Goal: Feedback & Contribution: Leave review/rating

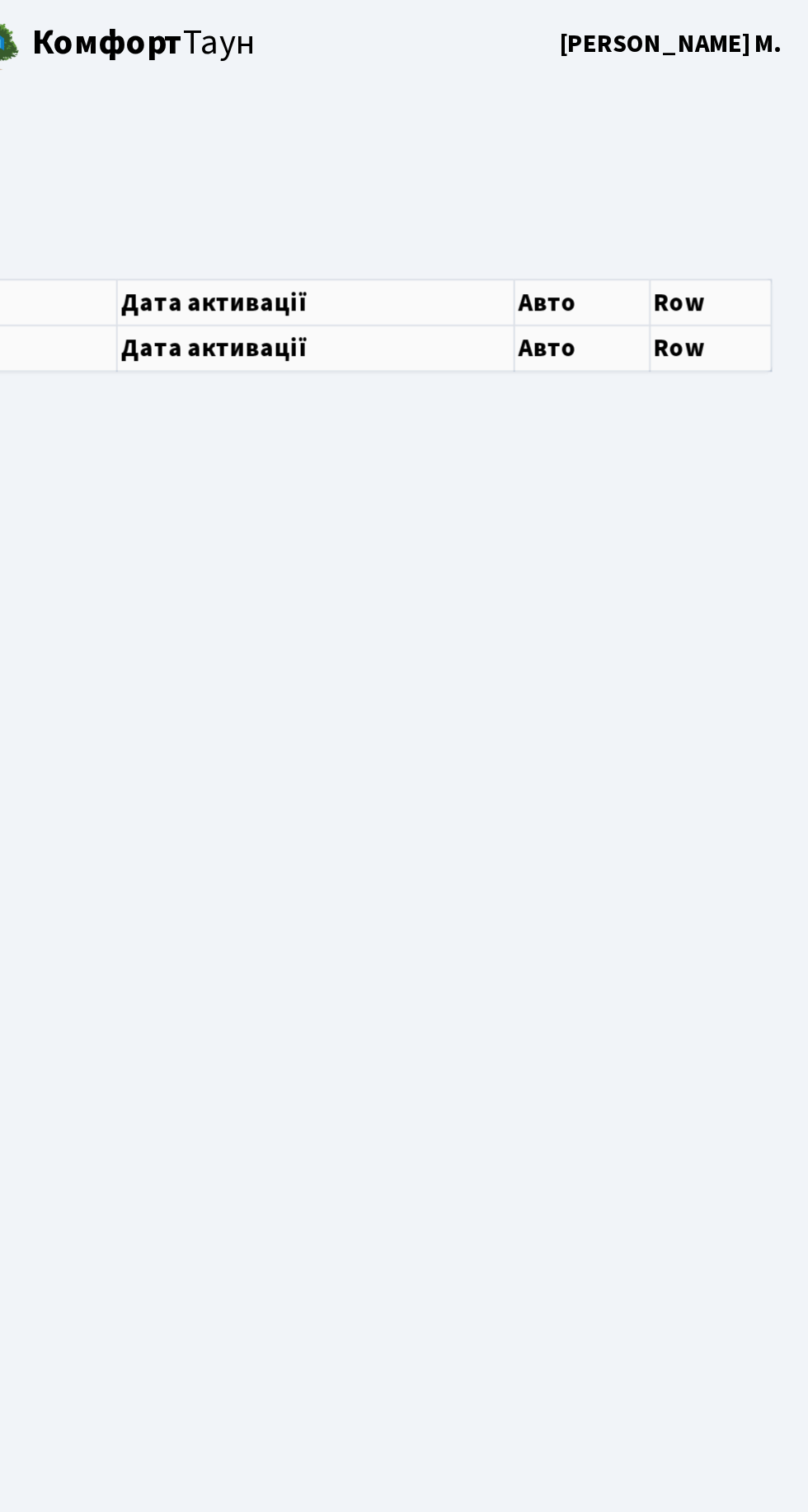
select select "25"
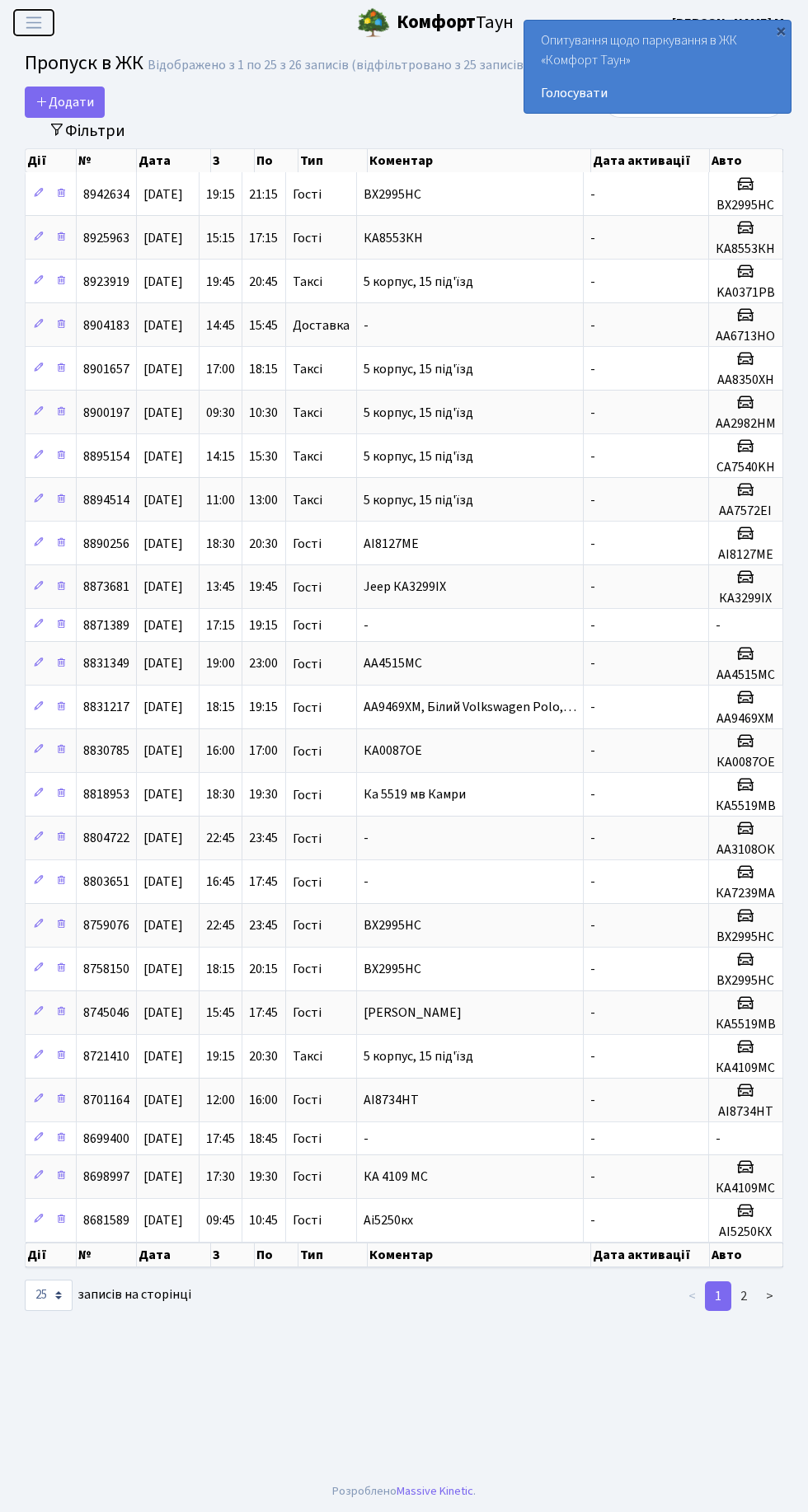
click at [34, 24] on span "Переключити навігацію" at bounding box center [33, 23] width 25 height 19
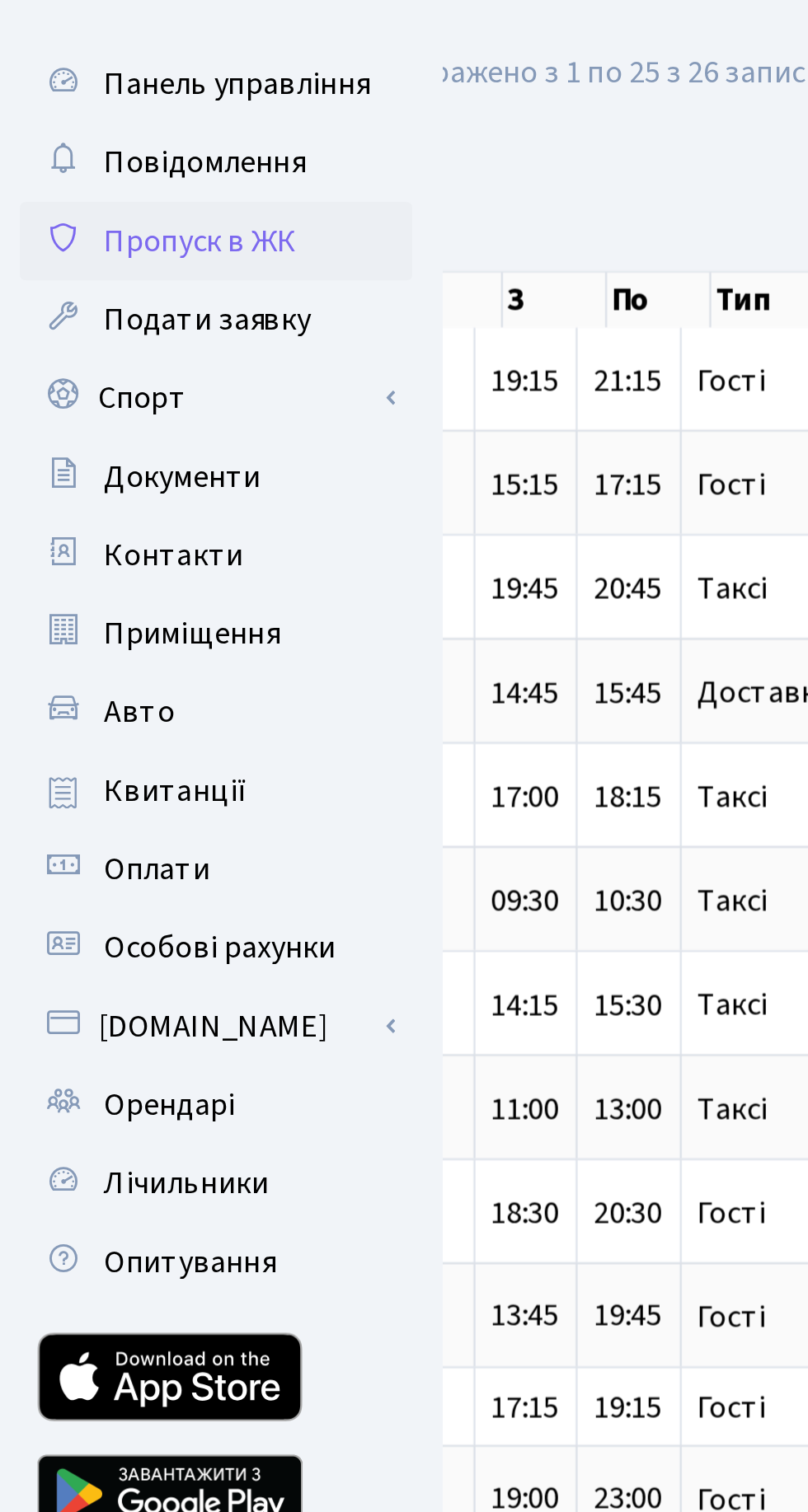
click at [57, 340] on span "Авто" at bounding box center [58, 333] width 30 height 18
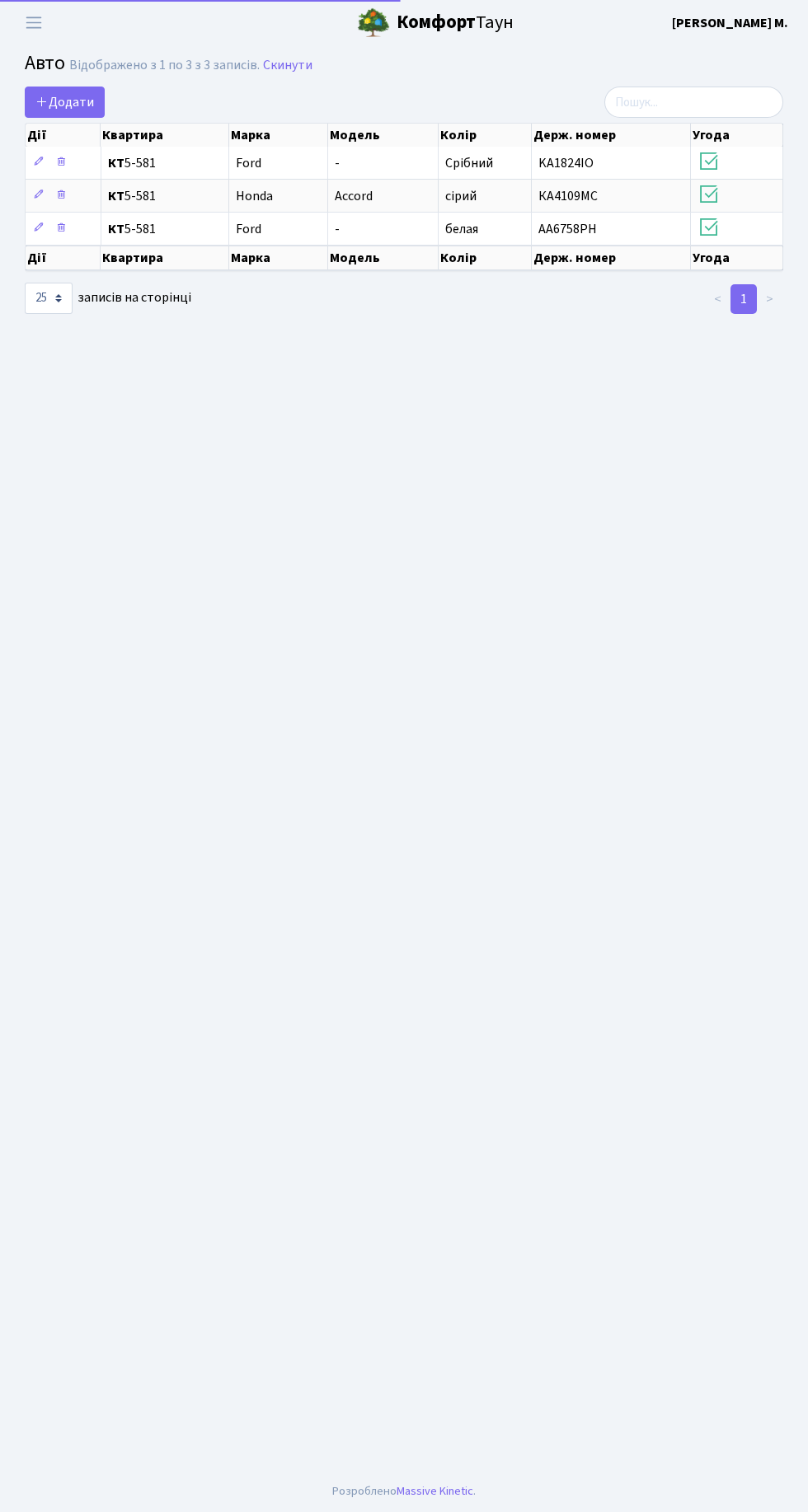
select select "25"
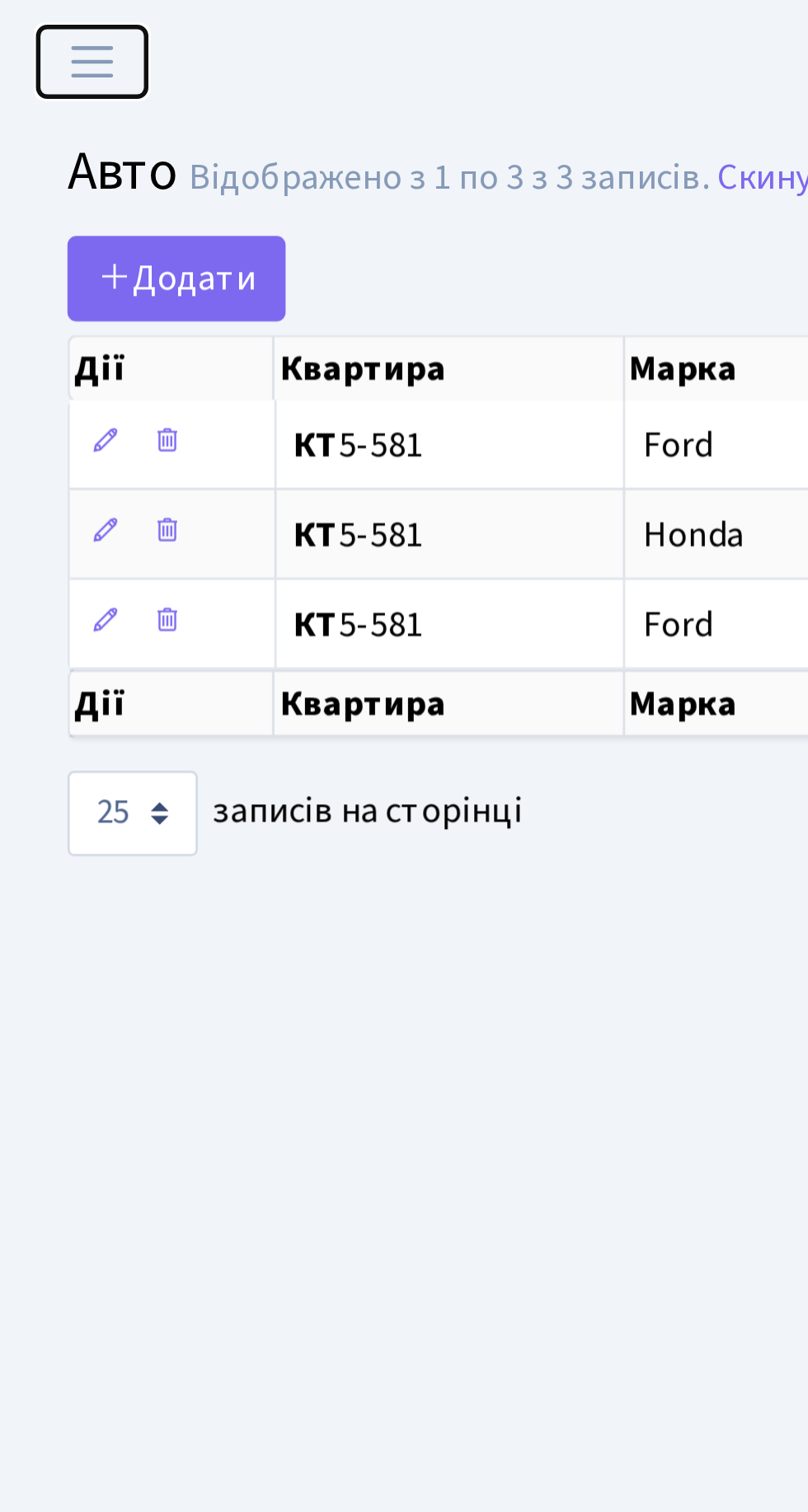
click at [37, 31] on span "Переключити навігацію" at bounding box center [33, 23] width 25 height 19
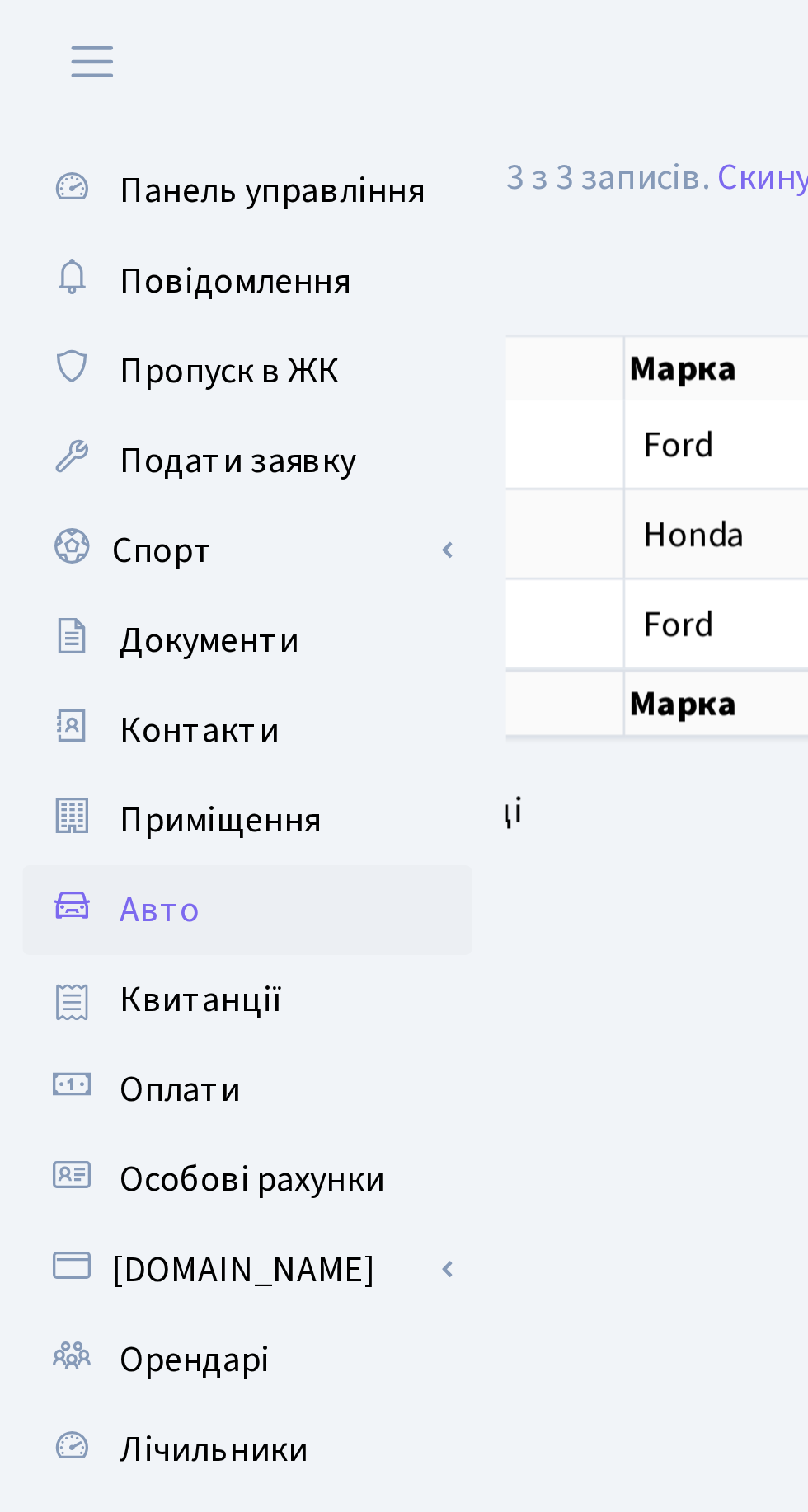
click at [163, 202] on link "Спорт" at bounding box center [91, 202] width 165 height 33
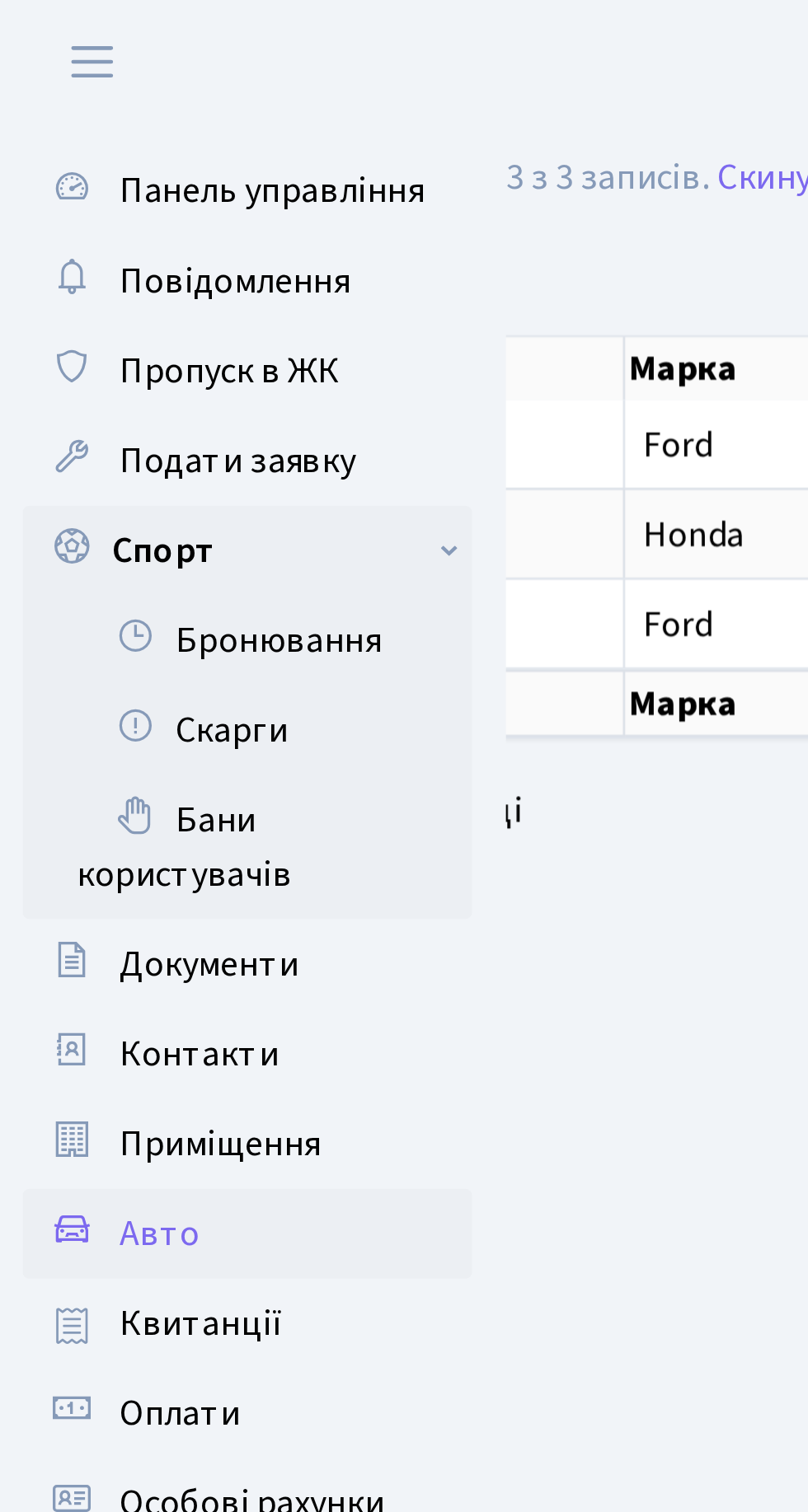
click at [153, 202] on link "Спорт" at bounding box center [91, 202] width 165 height 33
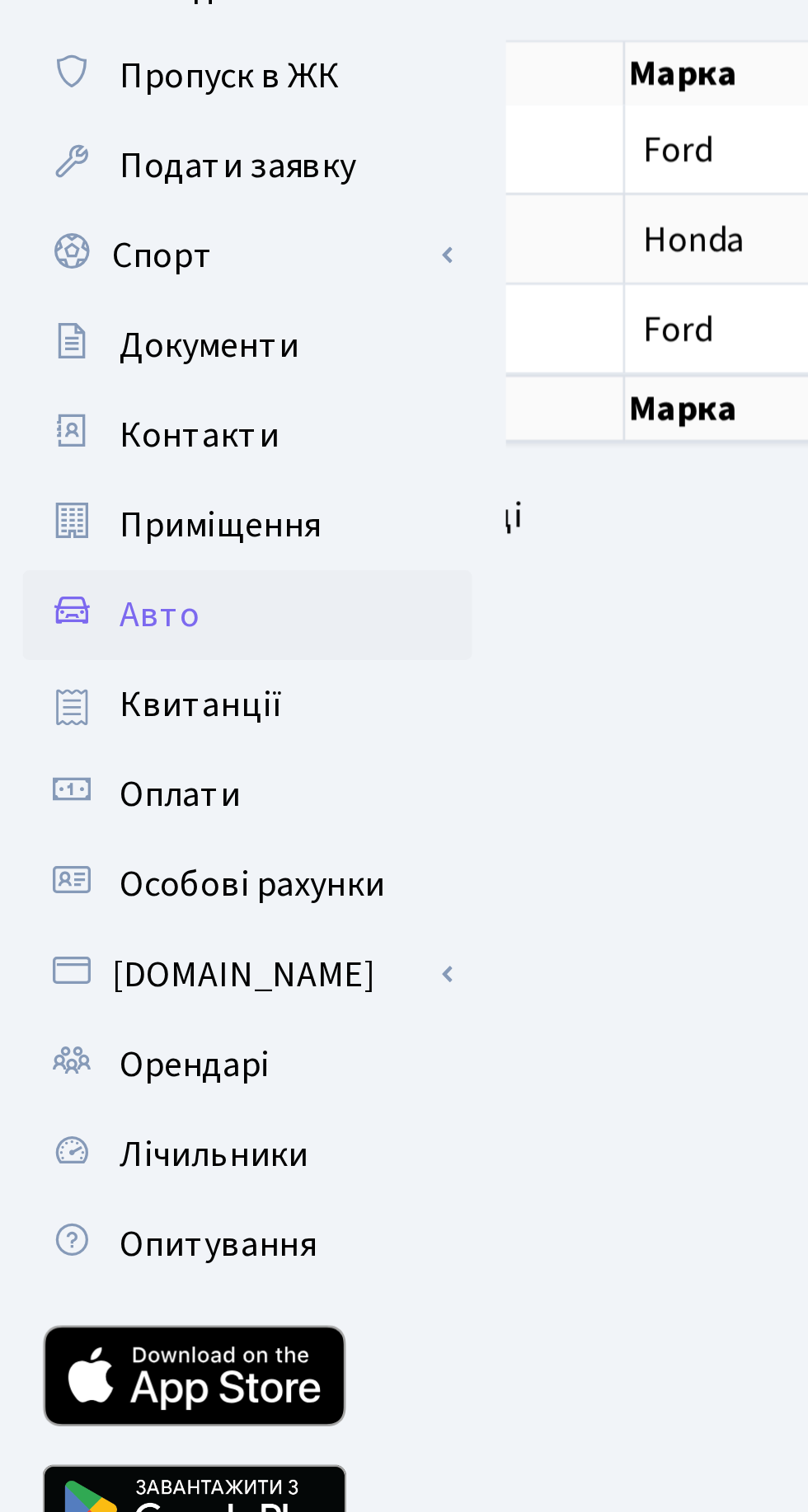
click at [161, 466] on link "[DOMAIN_NAME]" at bounding box center [91, 465] width 165 height 33
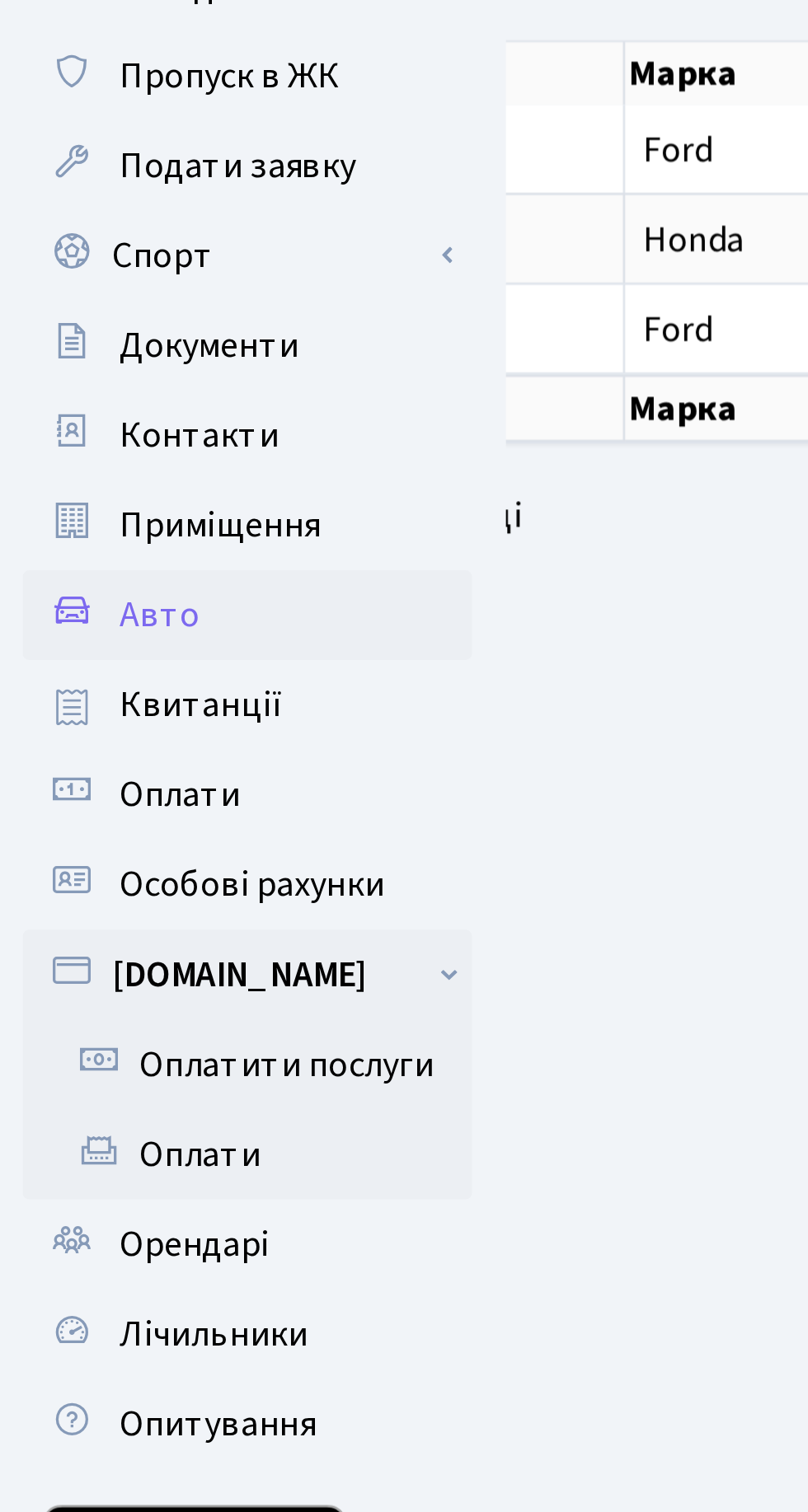
click at [148, 465] on link "[DOMAIN_NAME]" at bounding box center [91, 465] width 165 height 33
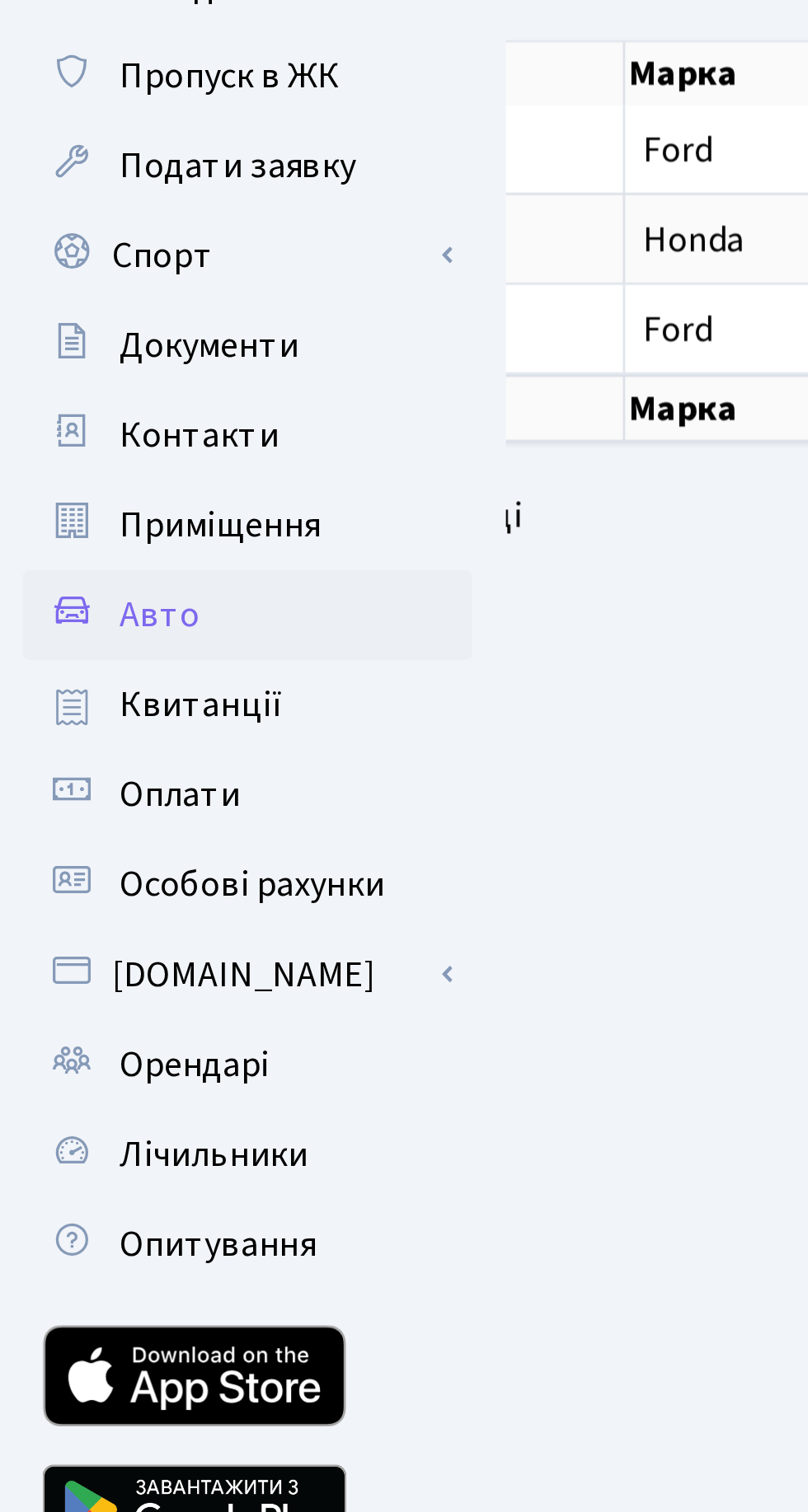
click at [104, 303] on span "Приміщення" at bounding box center [80, 300] width 74 height 18
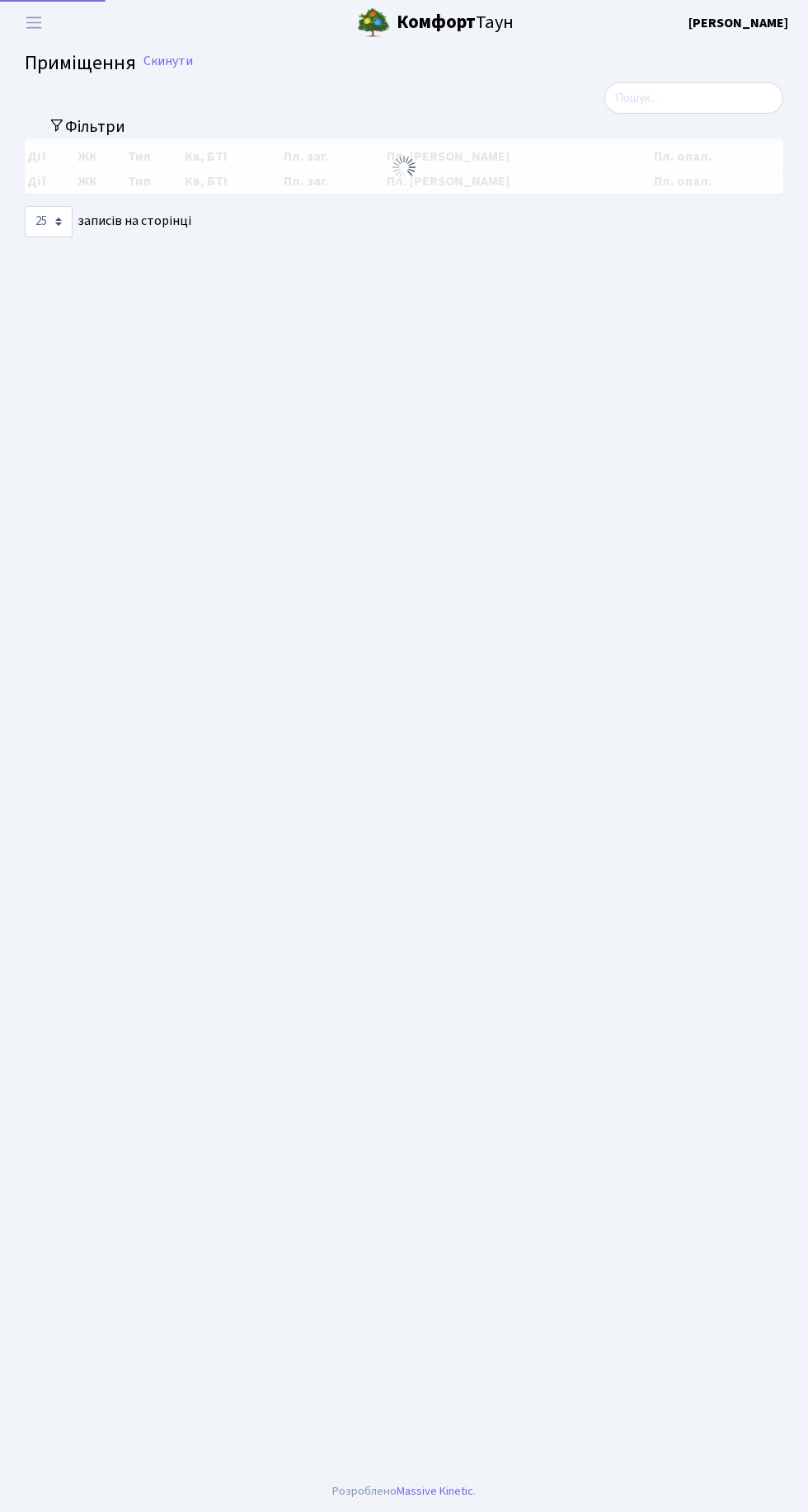
select select "25"
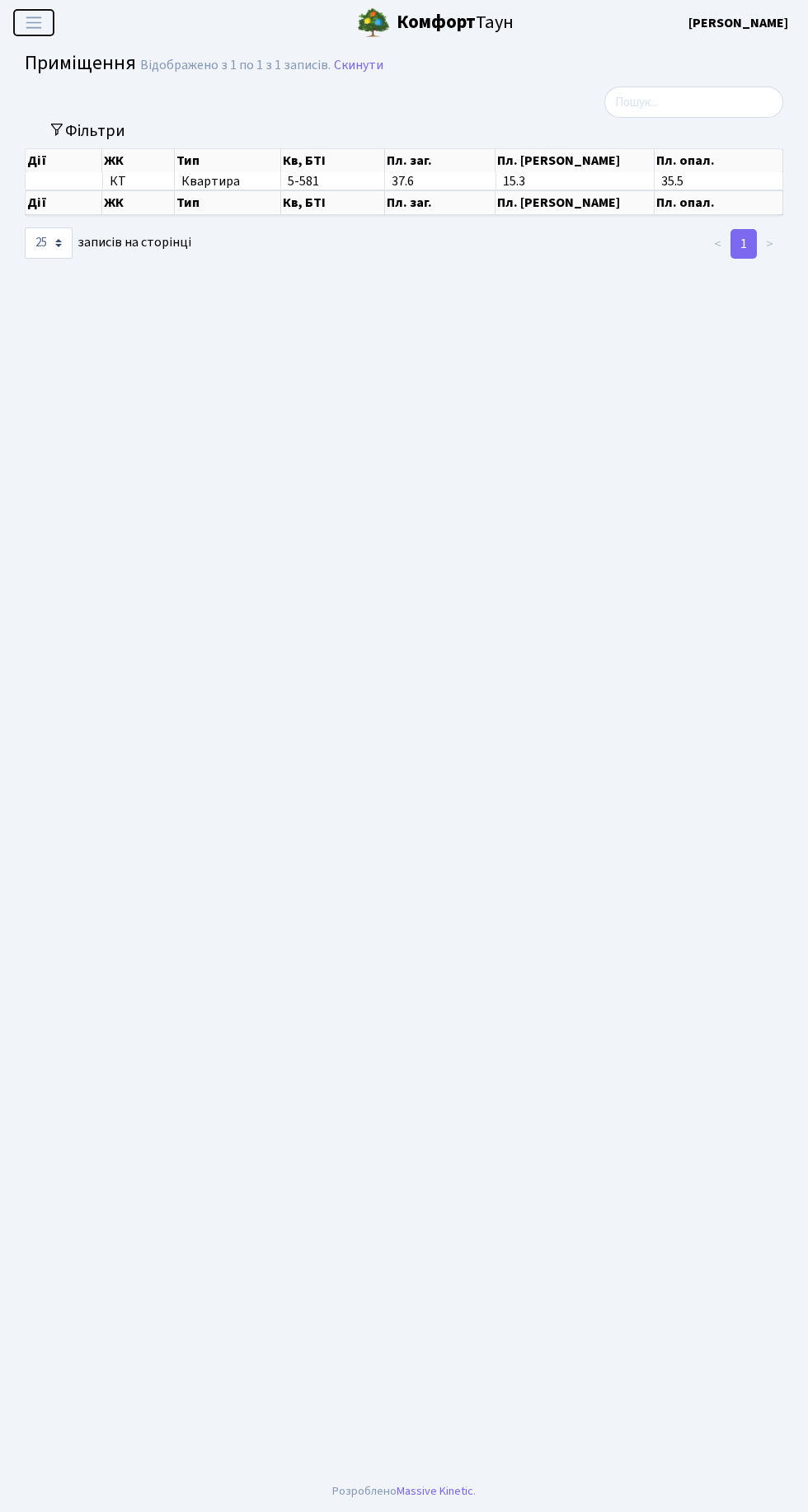
click at [33, 23] on span "Переключити навігацію" at bounding box center [33, 23] width 25 height 19
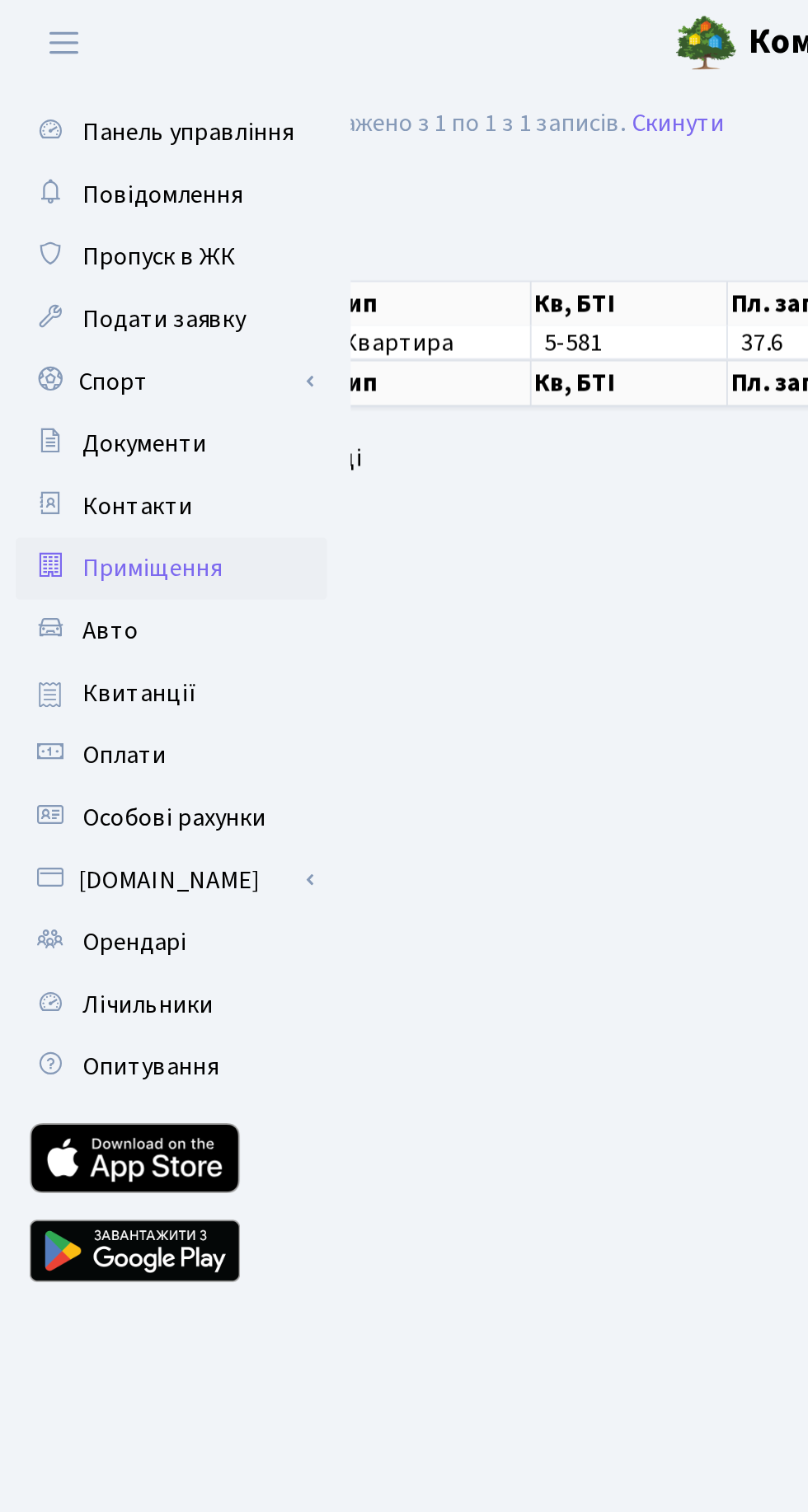
click at [113, 80] on link "Панель управління" at bounding box center [91, 70] width 165 height 33
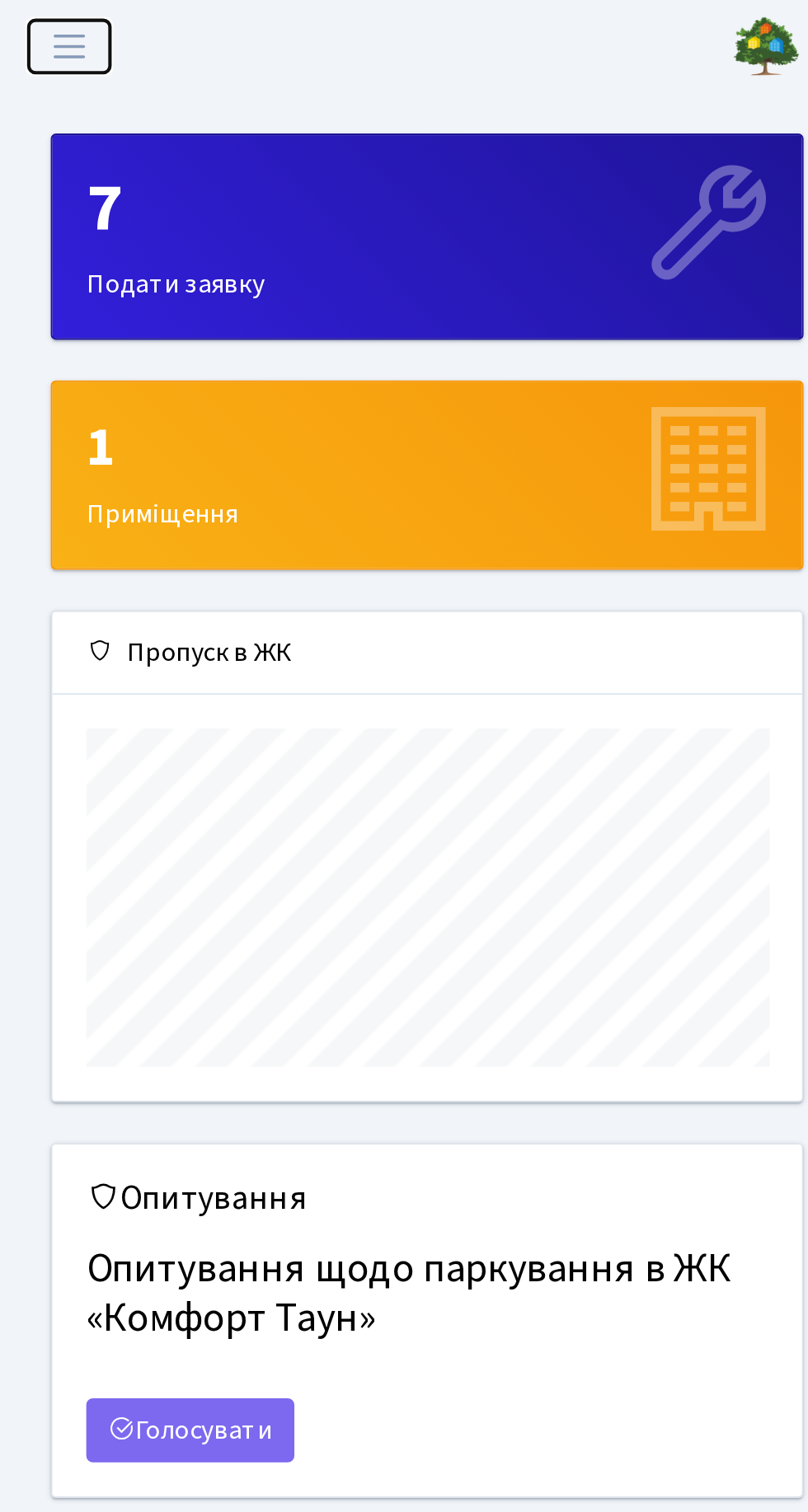
click at [25, 27] on span "Переключити навігацію" at bounding box center [33, 23] width 25 height 19
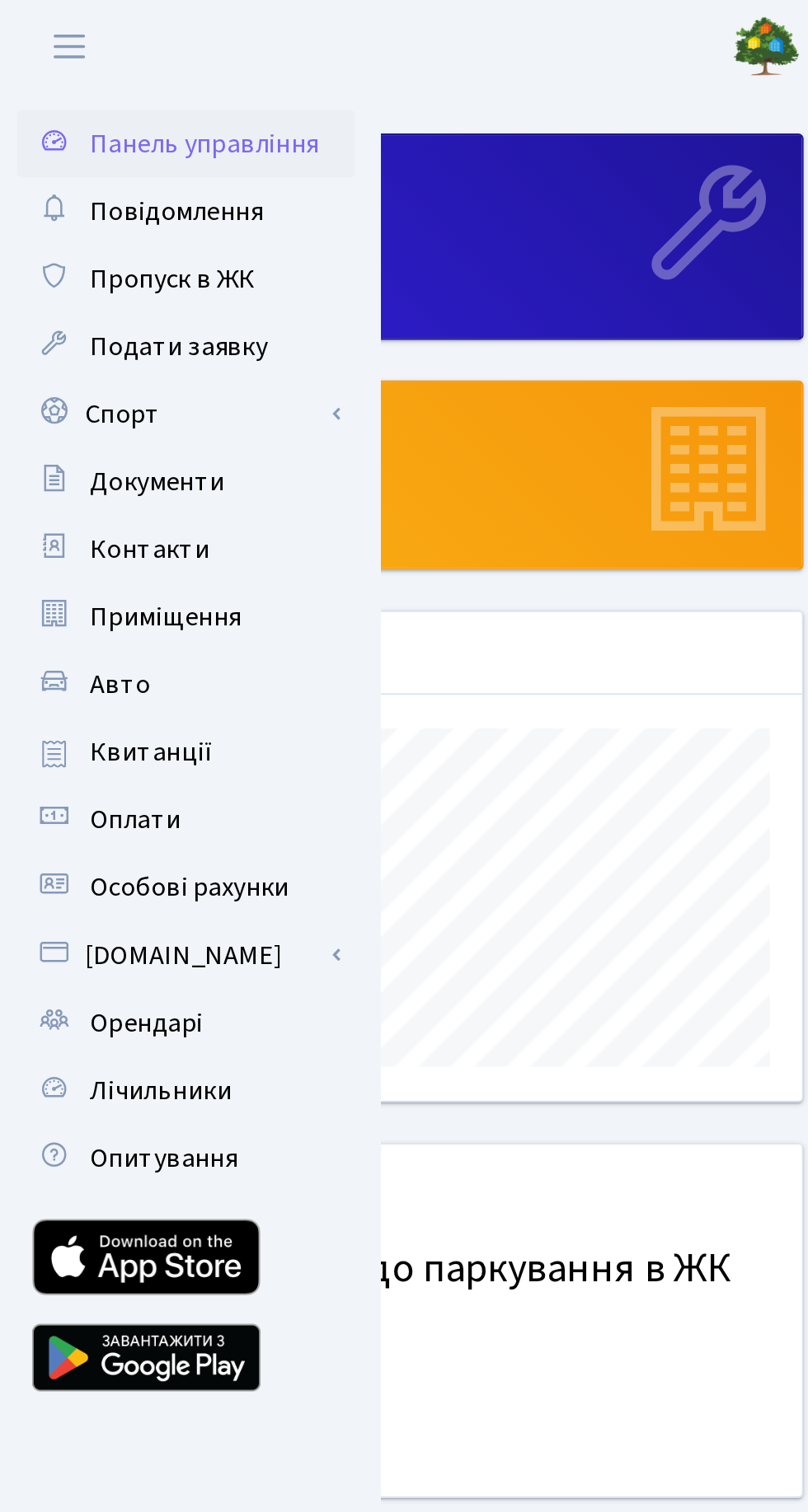
click at [69, 400] on span "Оплати" at bounding box center [66, 399] width 45 height 18
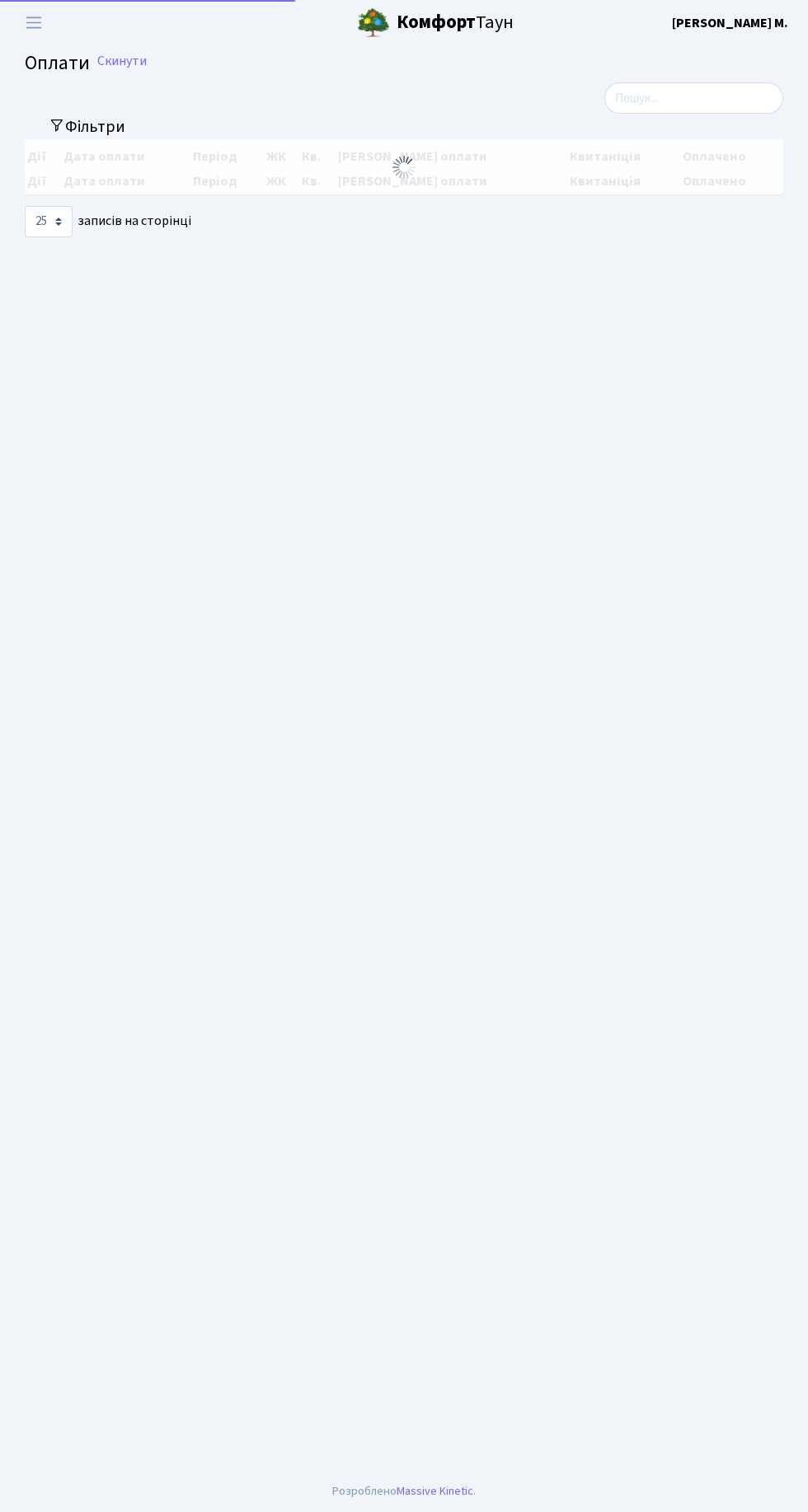
select select "25"
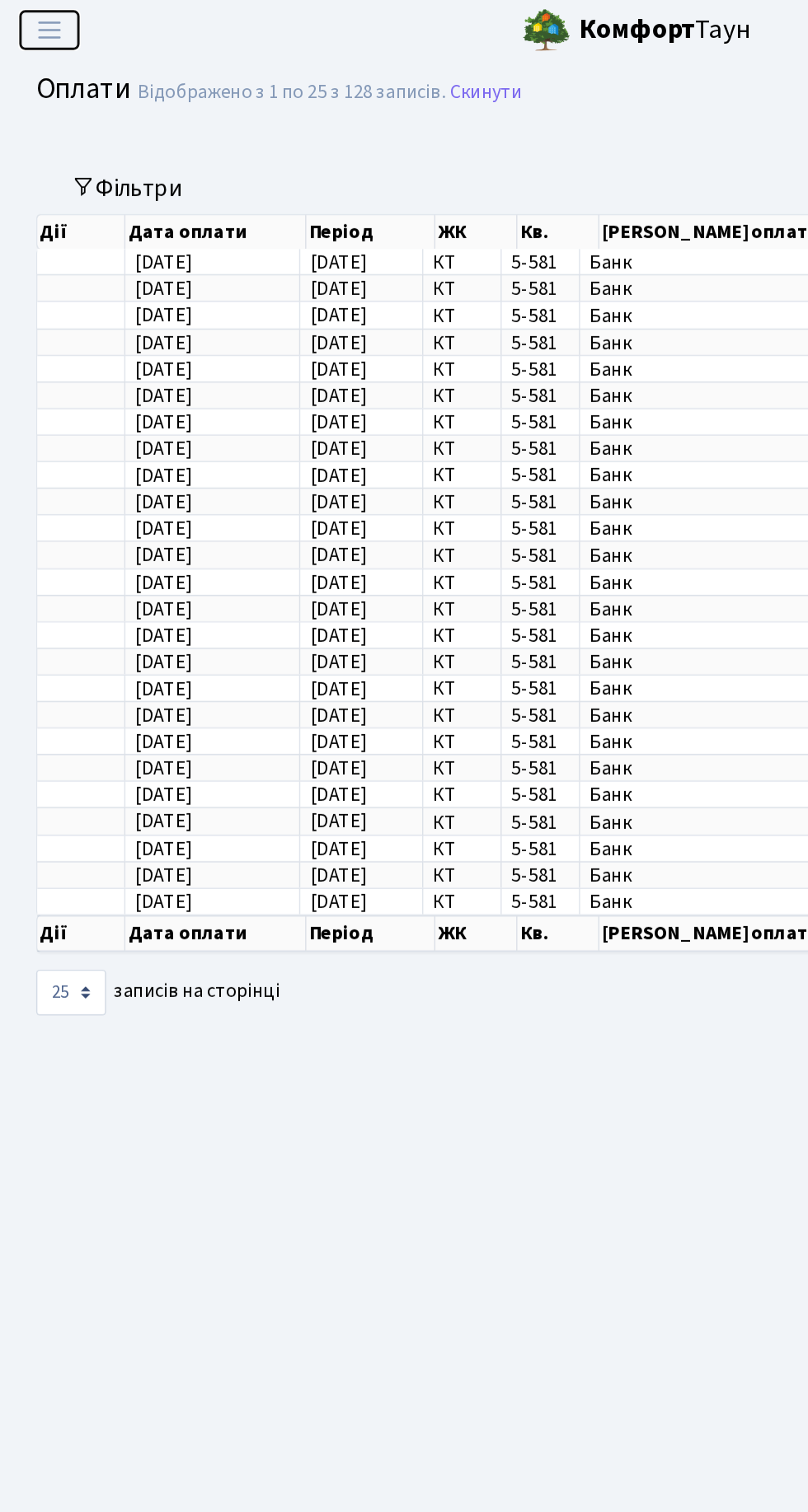
click at [30, 34] on button "Переключити навігацію" at bounding box center [33, 22] width 41 height 27
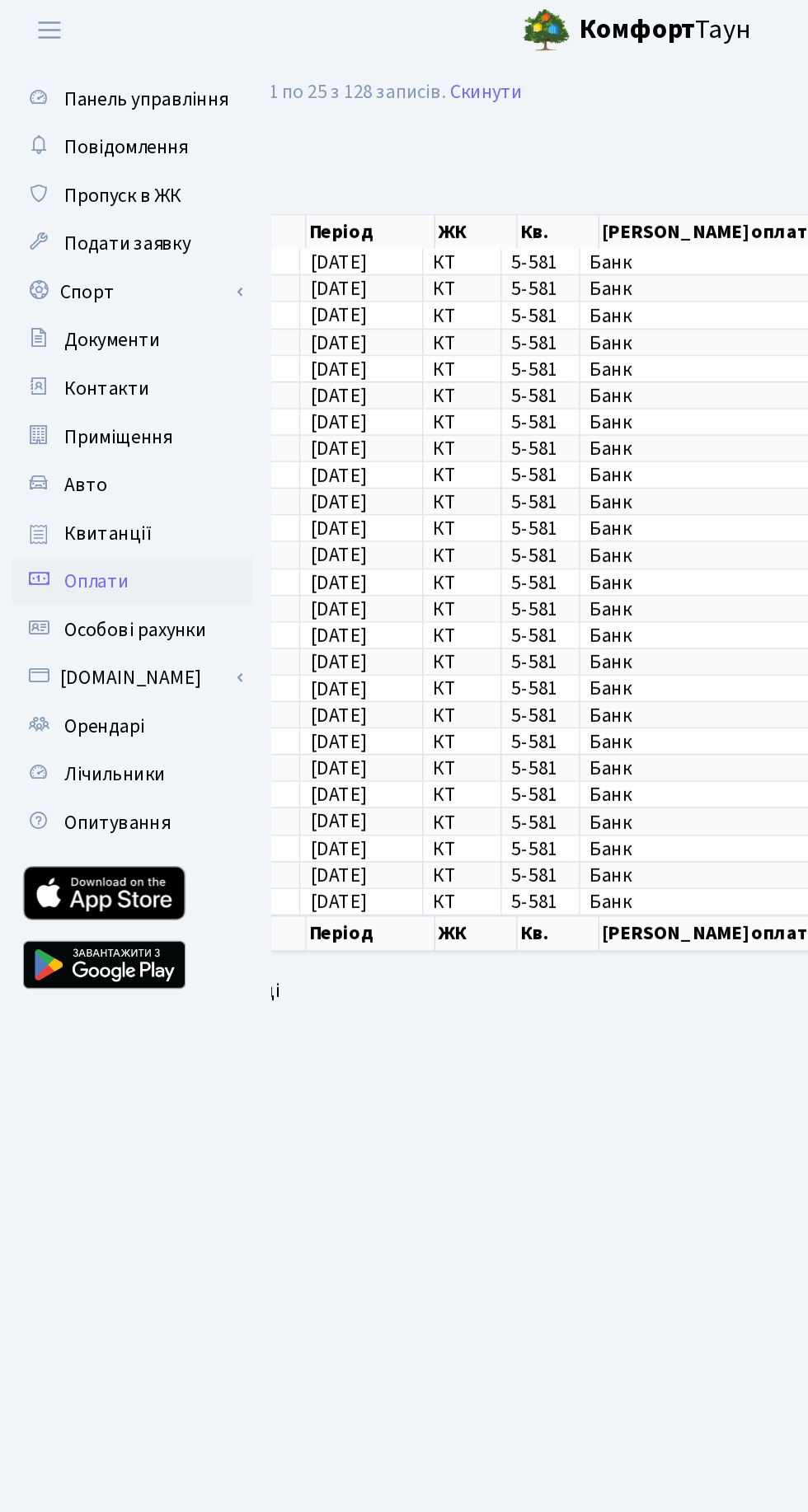
click at [80, 374] on span "Квитанції" at bounding box center [74, 366] width 60 height 18
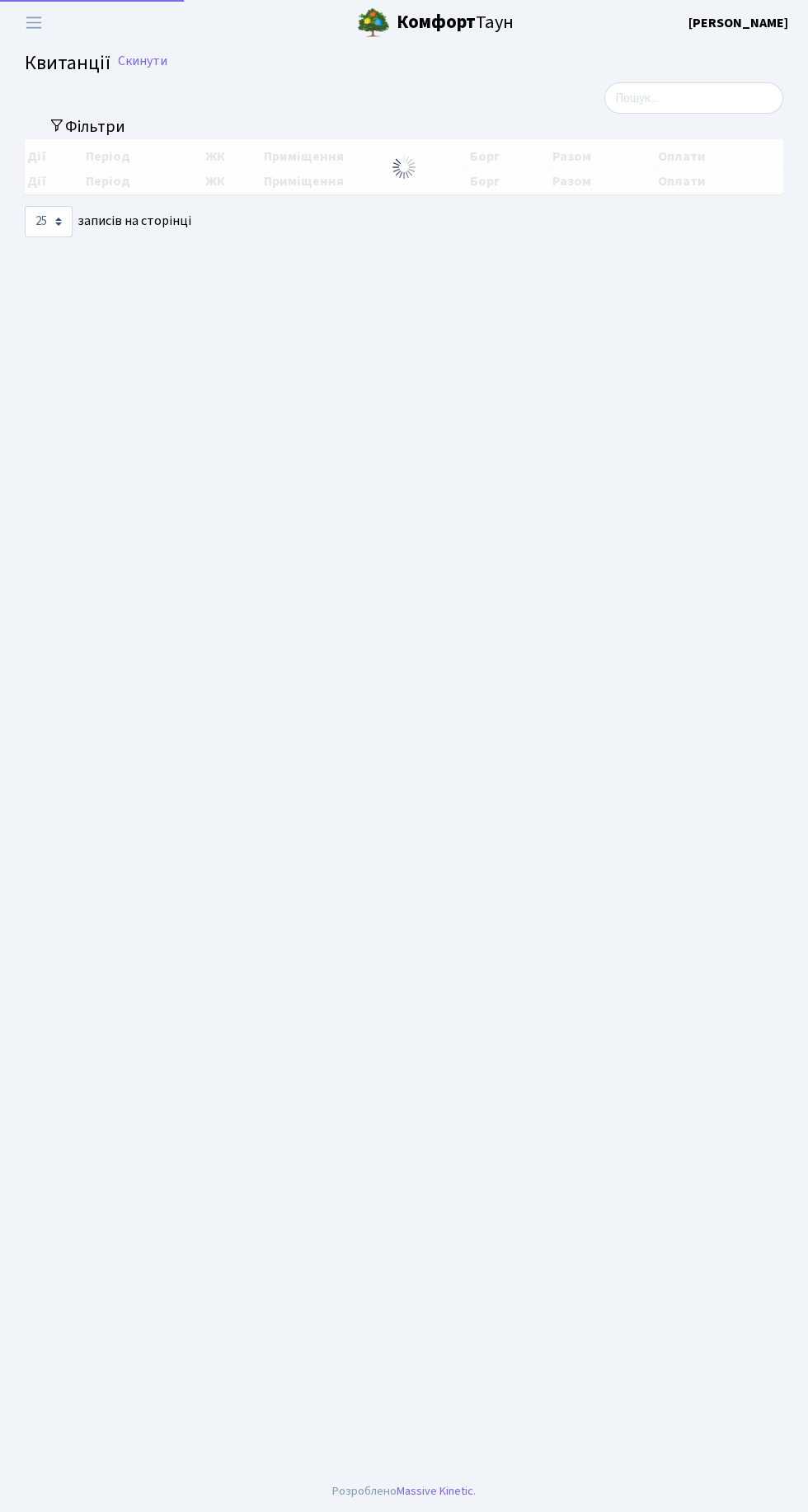
select select "25"
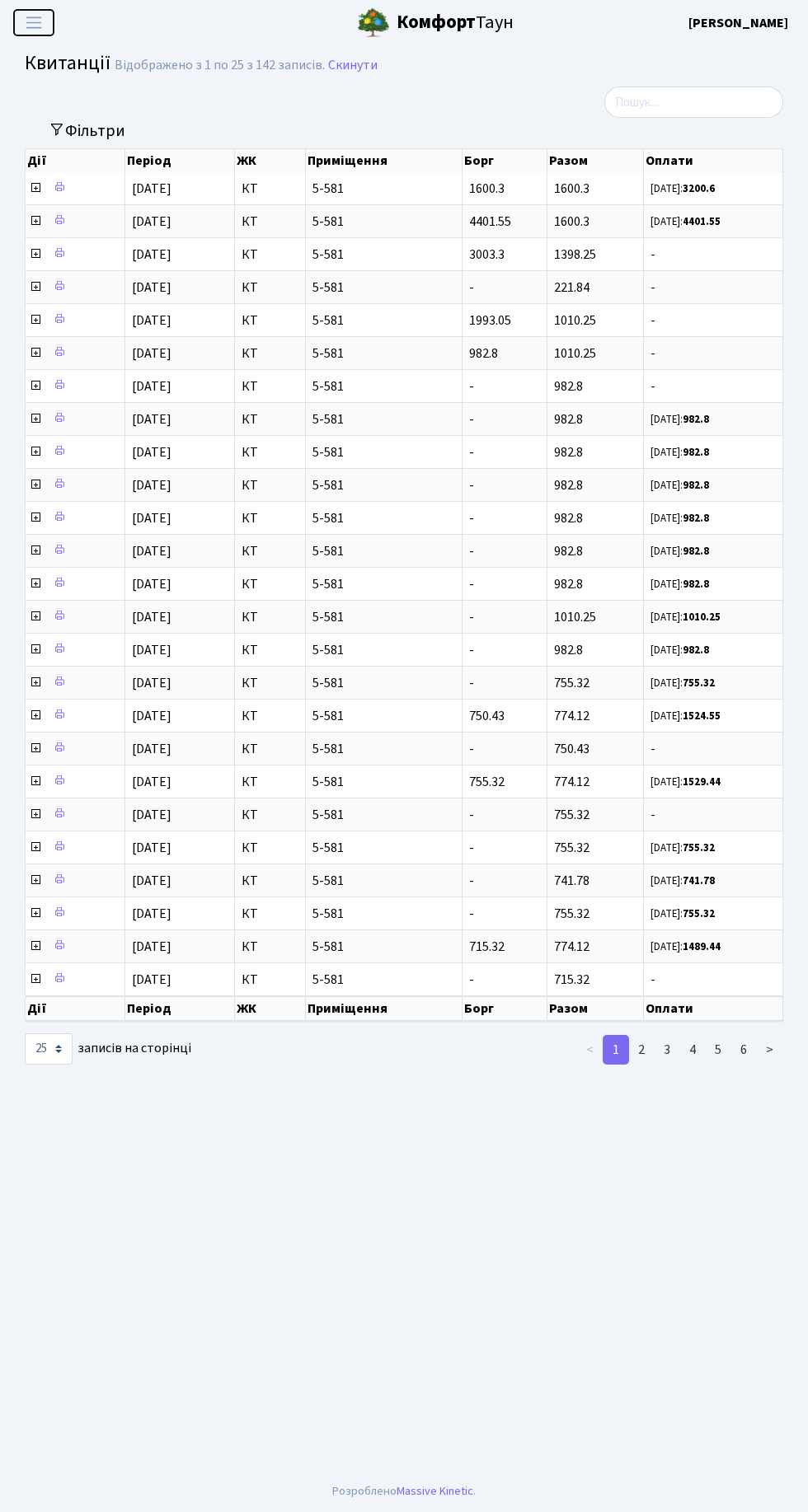
click at [34, 25] on span "Переключити навігацію" at bounding box center [33, 23] width 25 height 19
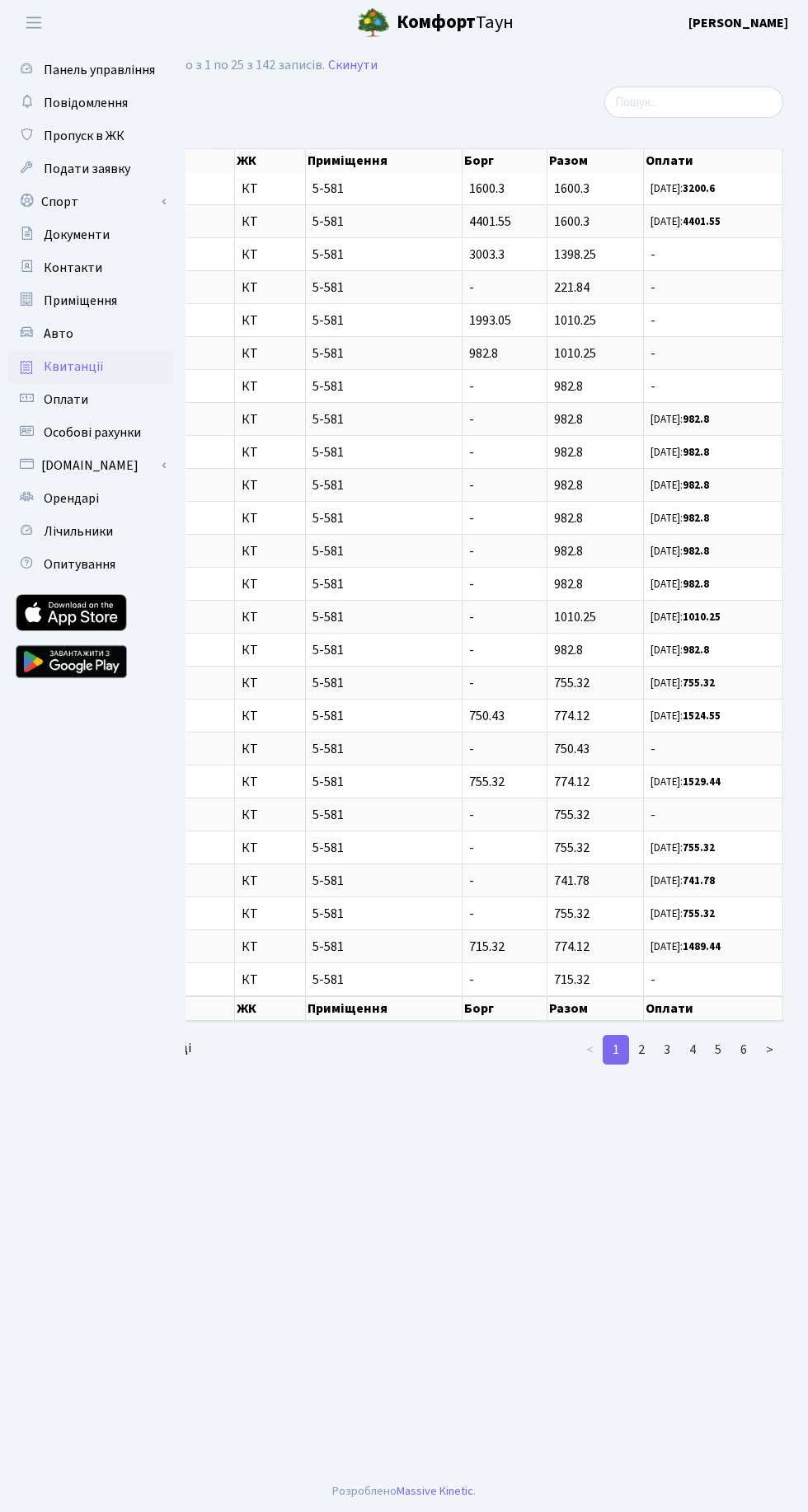
click at [515, 79] on h2 "Квитанції Відображено з 1 по 25 з 142 записів. Скинути" at bounding box center [404, 65] width 758 height 28
click at [393, 1181] on main "Admin Квитанції Список Квитанції Відображено з 1 по 25 з 142 записів. Скинути Ф…" at bounding box center [404, 757] width 808 height 1426
click at [42, 27] on span "Переключити навігацію" at bounding box center [33, 23] width 25 height 19
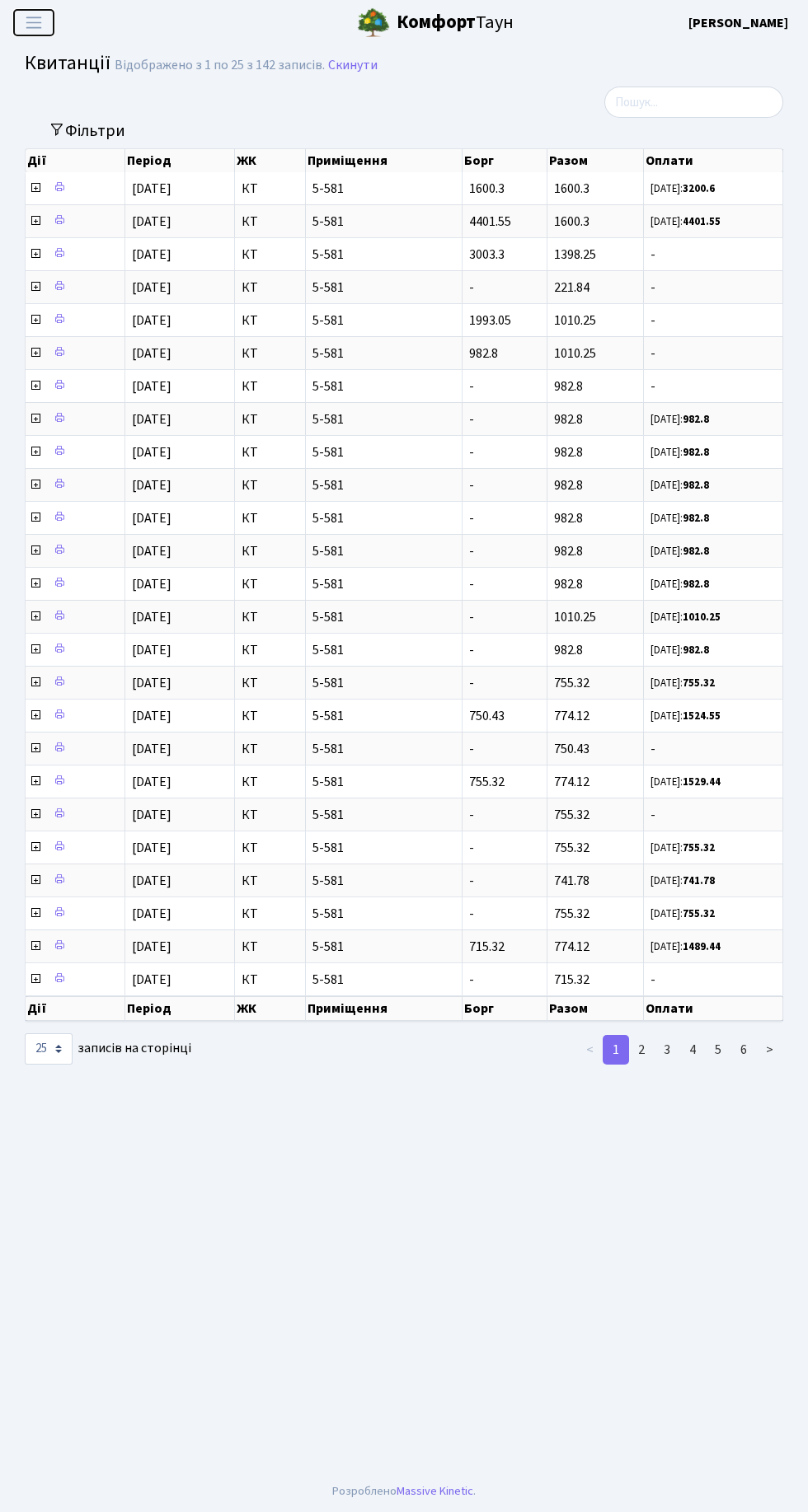
click at [35, 31] on span "Переключити навігацію" at bounding box center [33, 23] width 25 height 19
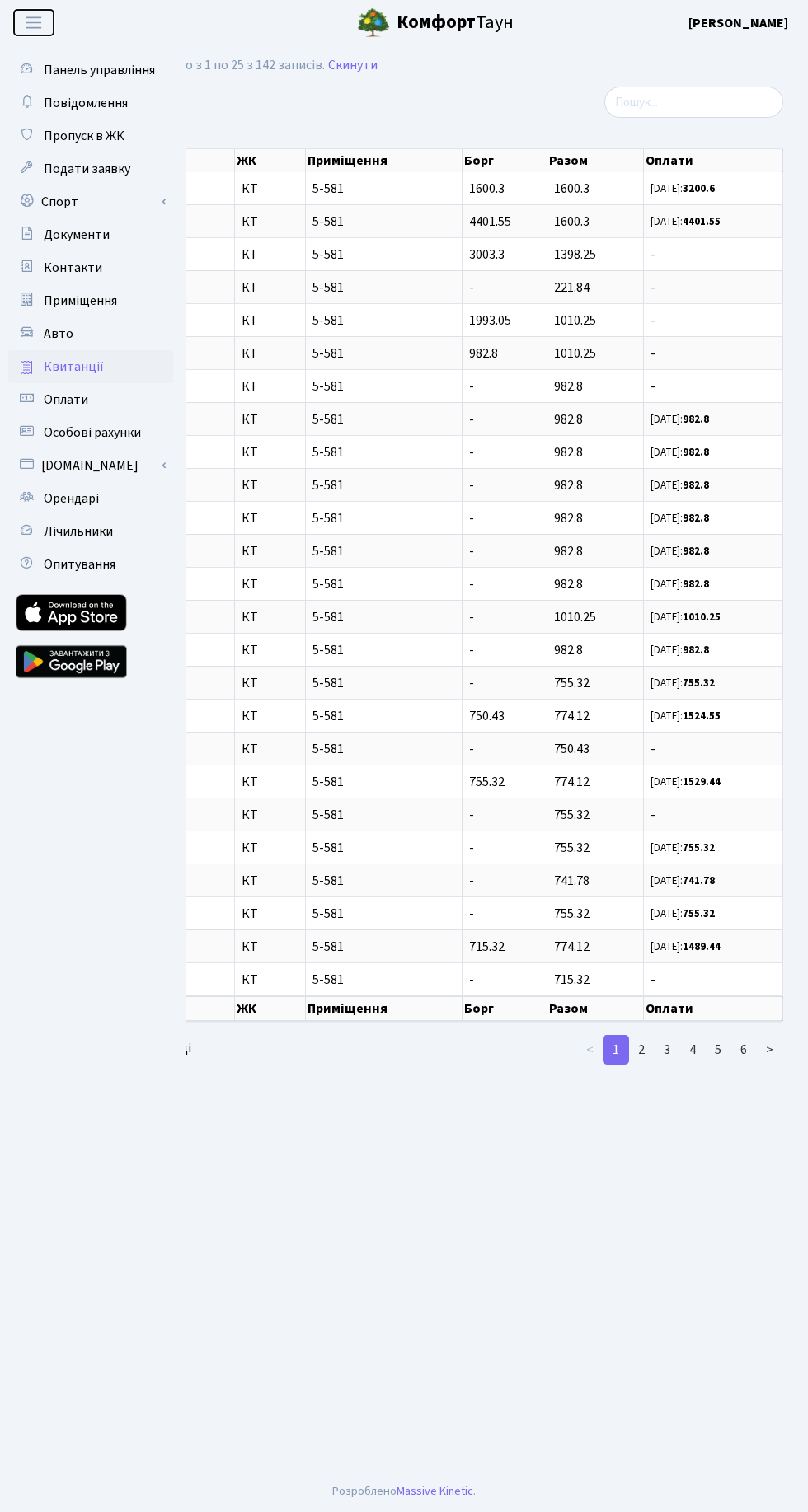
click at [46, 24] on button "Переключити навігацію" at bounding box center [33, 22] width 41 height 27
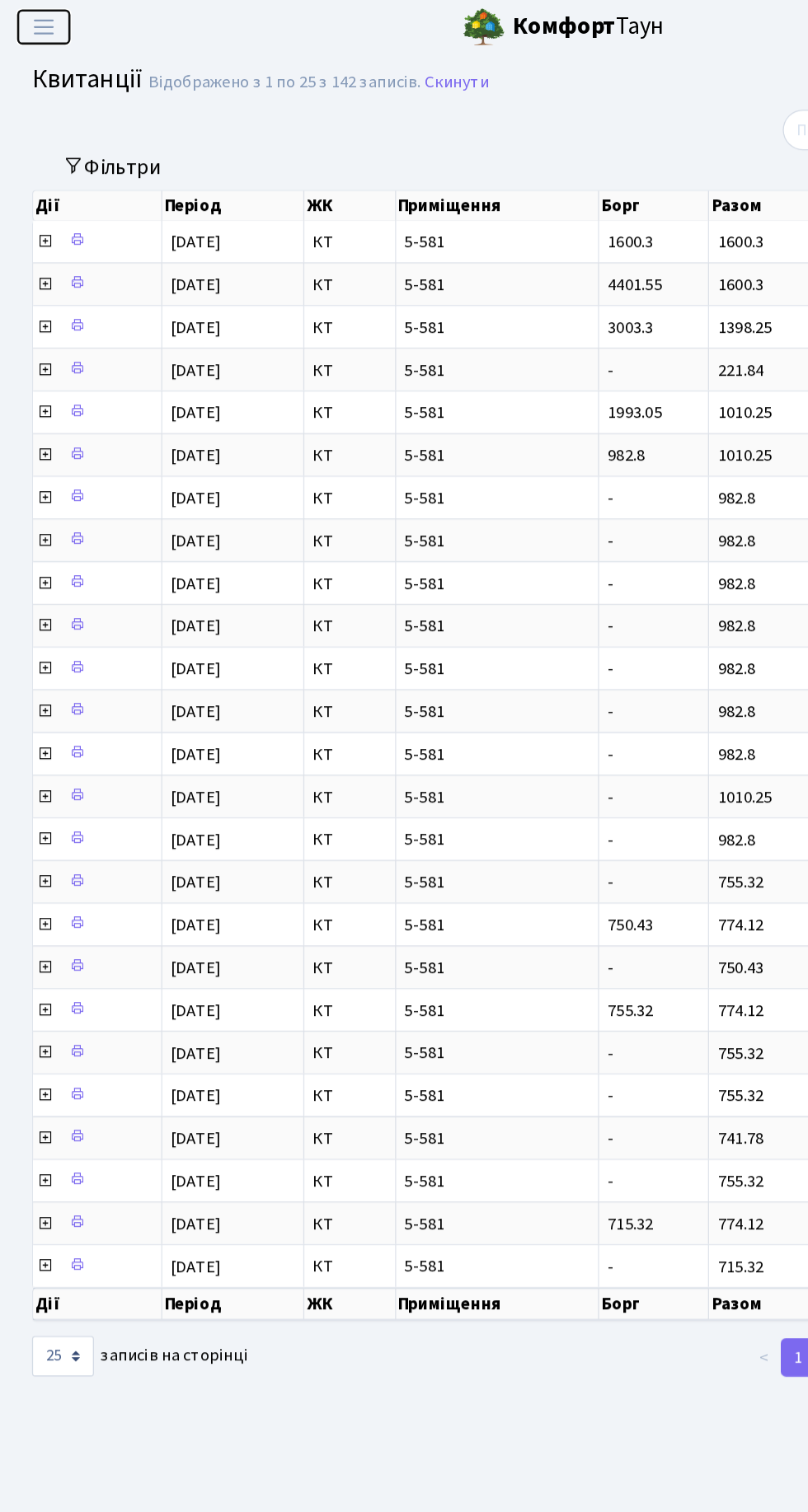
click at [39, 10] on button "Переключити навігацію" at bounding box center [33, 22] width 41 height 27
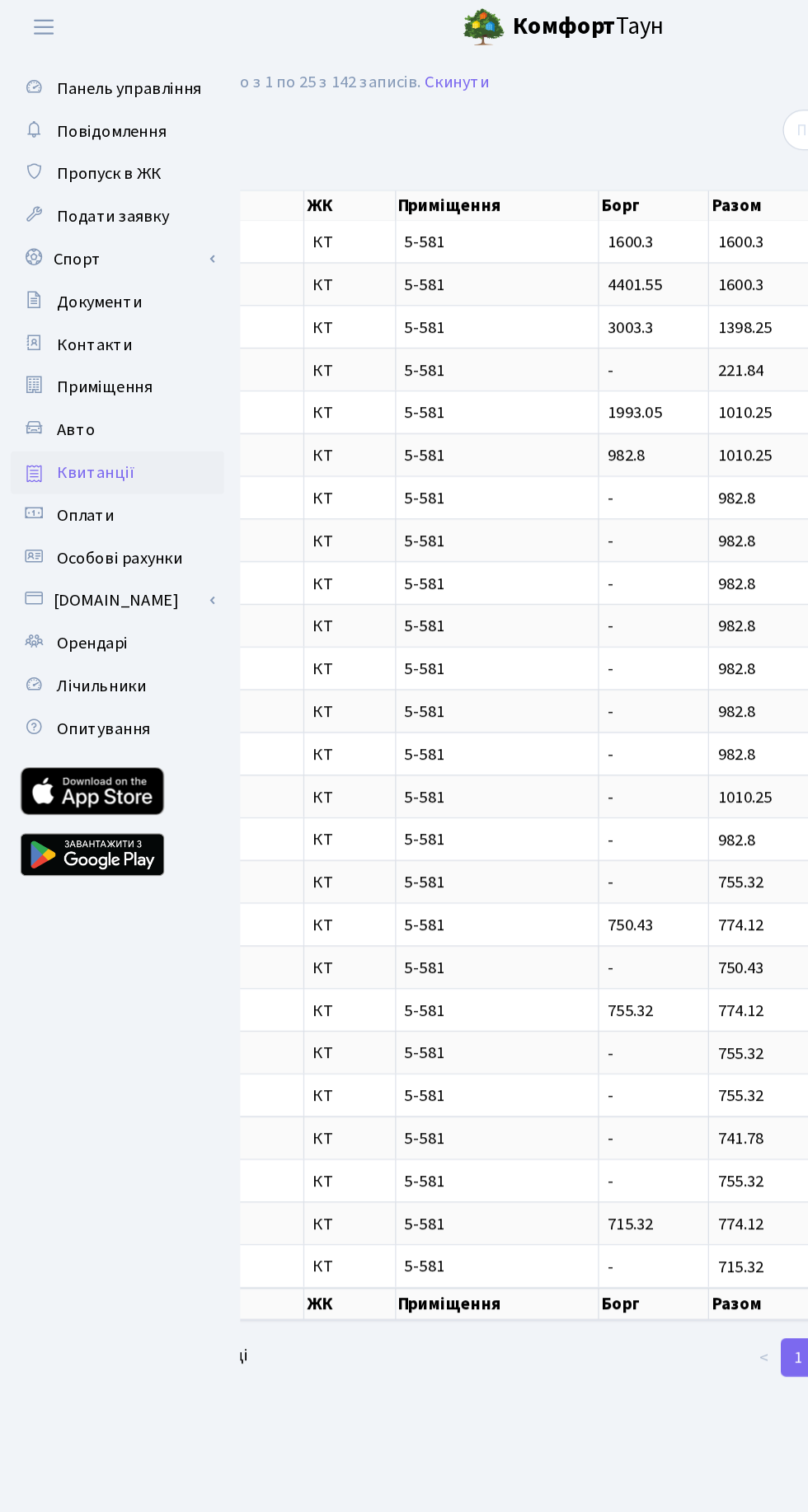
click at [92, 534] on span "Лічильники" at bounding box center [78, 531] width 69 height 18
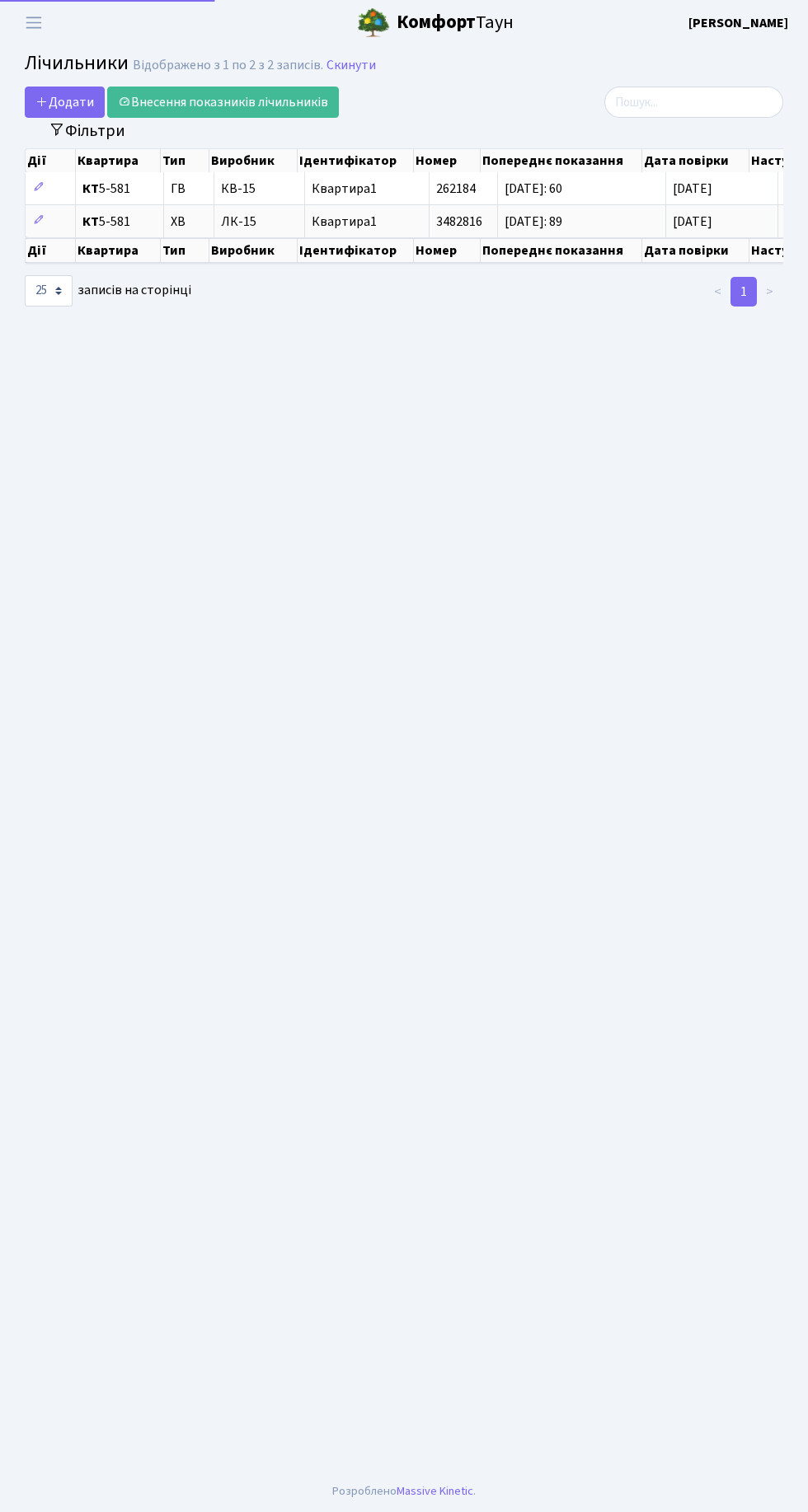
select select "25"
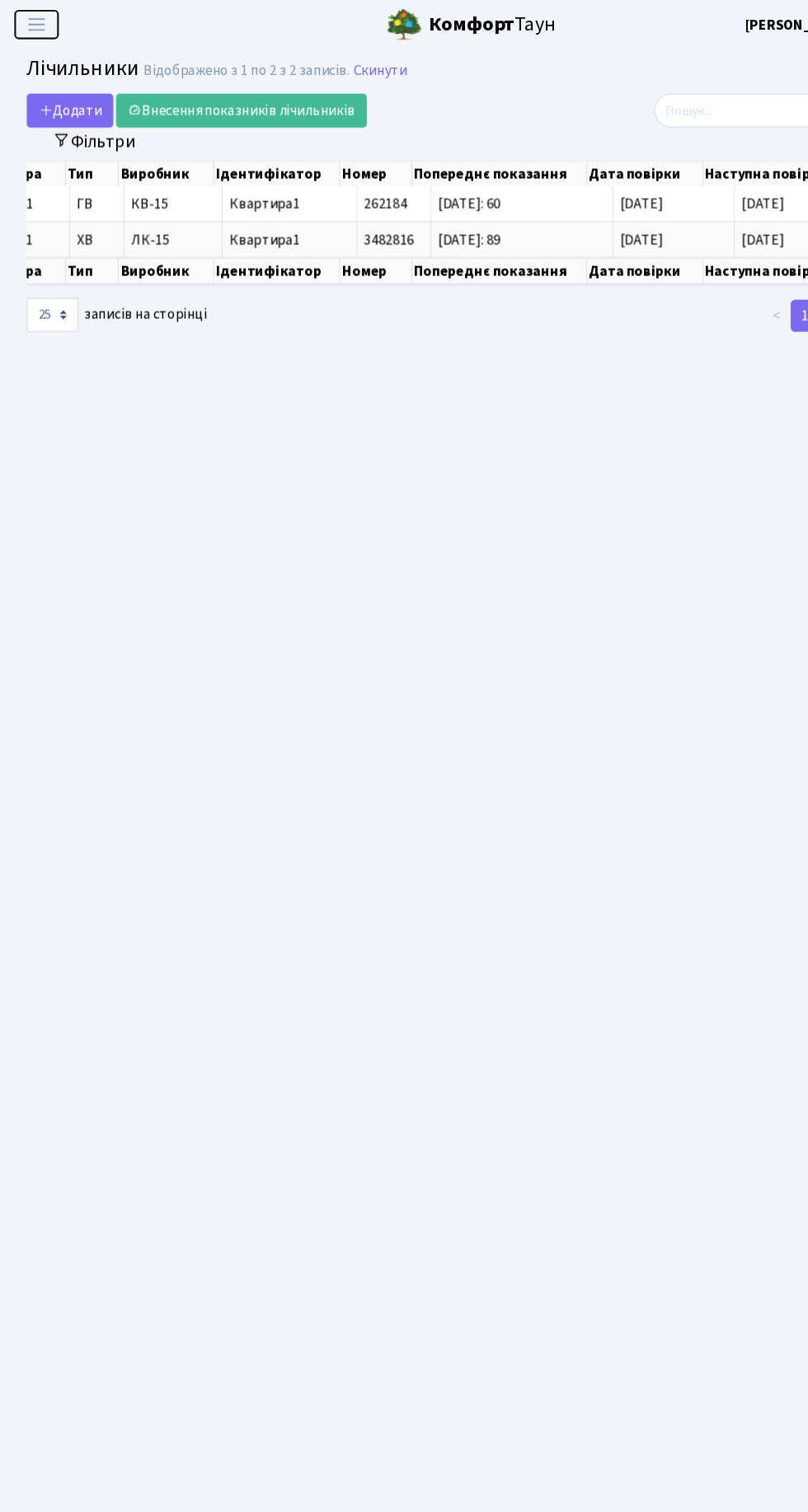
click at [39, 24] on span "Переключити навігацію" at bounding box center [33, 23] width 25 height 19
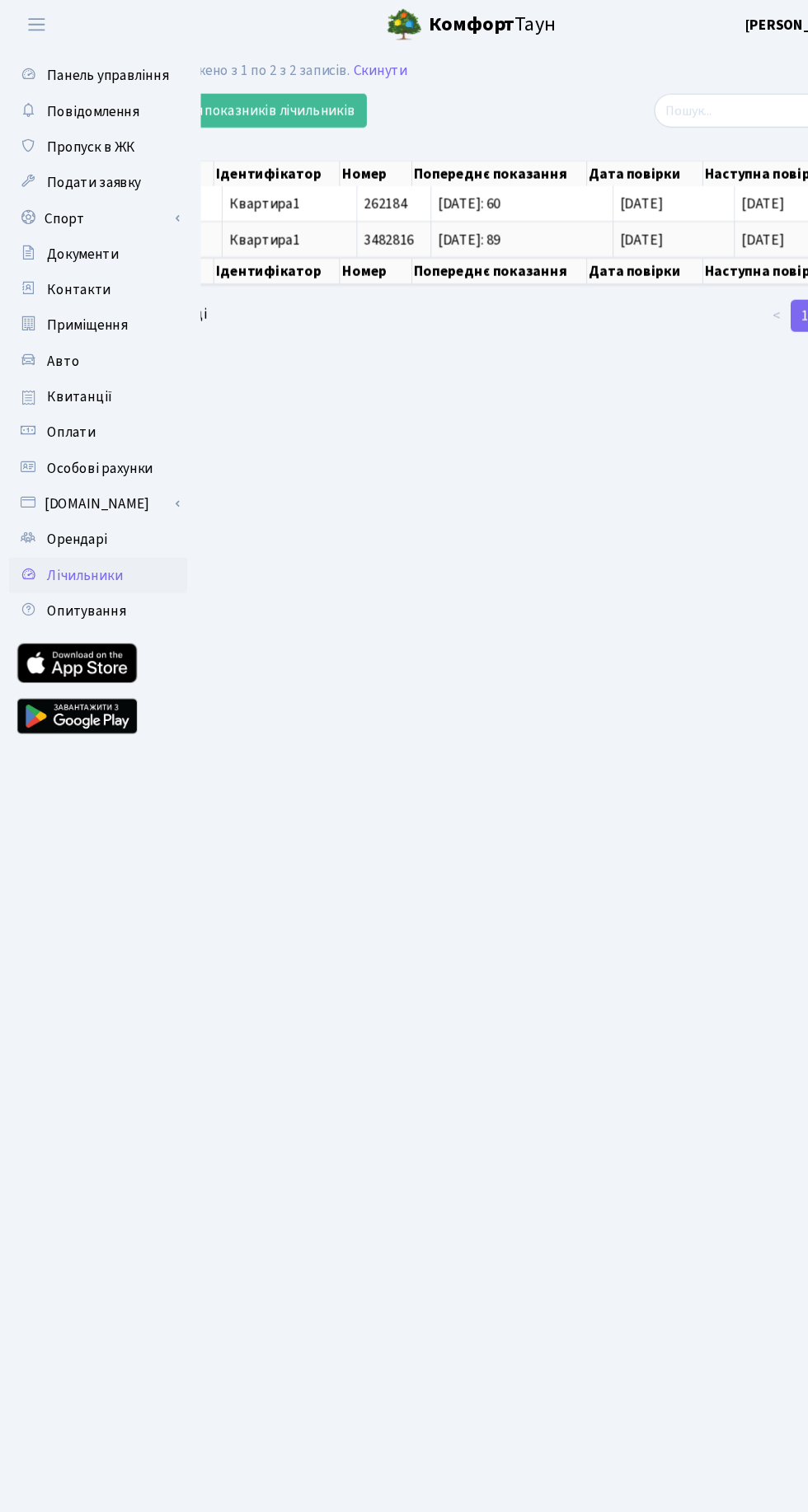
click at [451, 619] on main "Admin Лічильники Список Лічильники Відображено з 1 по 2 з 2 записів. Скинути До…" at bounding box center [404, 757] width 808 height 1426
click at [38, 24] on span "Переключити навігацію" at bounding box center [33, 23] width 25 height 19
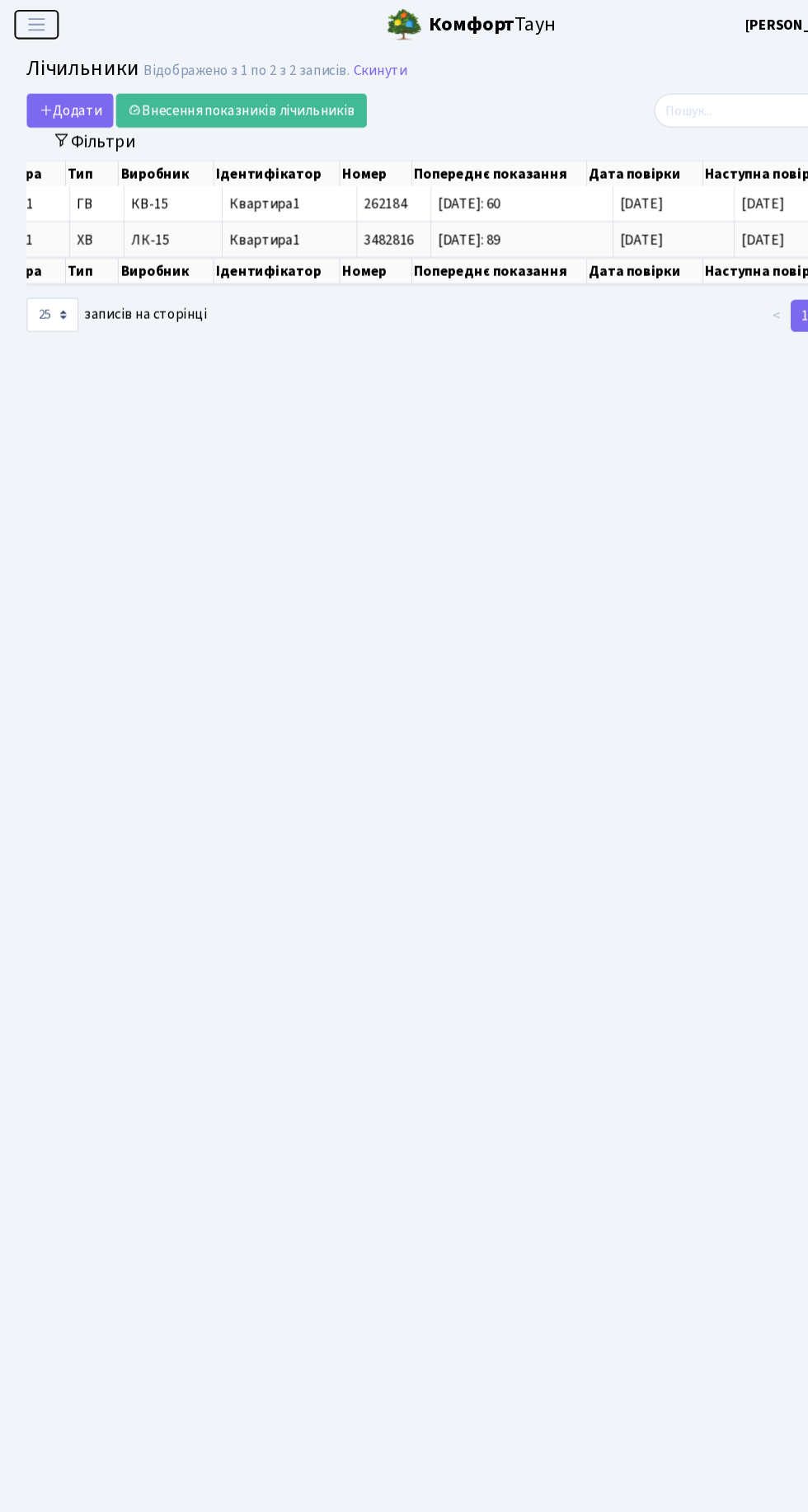
click at [33, 24] on span "Переключити навігацію" at bounding box center [33, 23] width 25 height 19
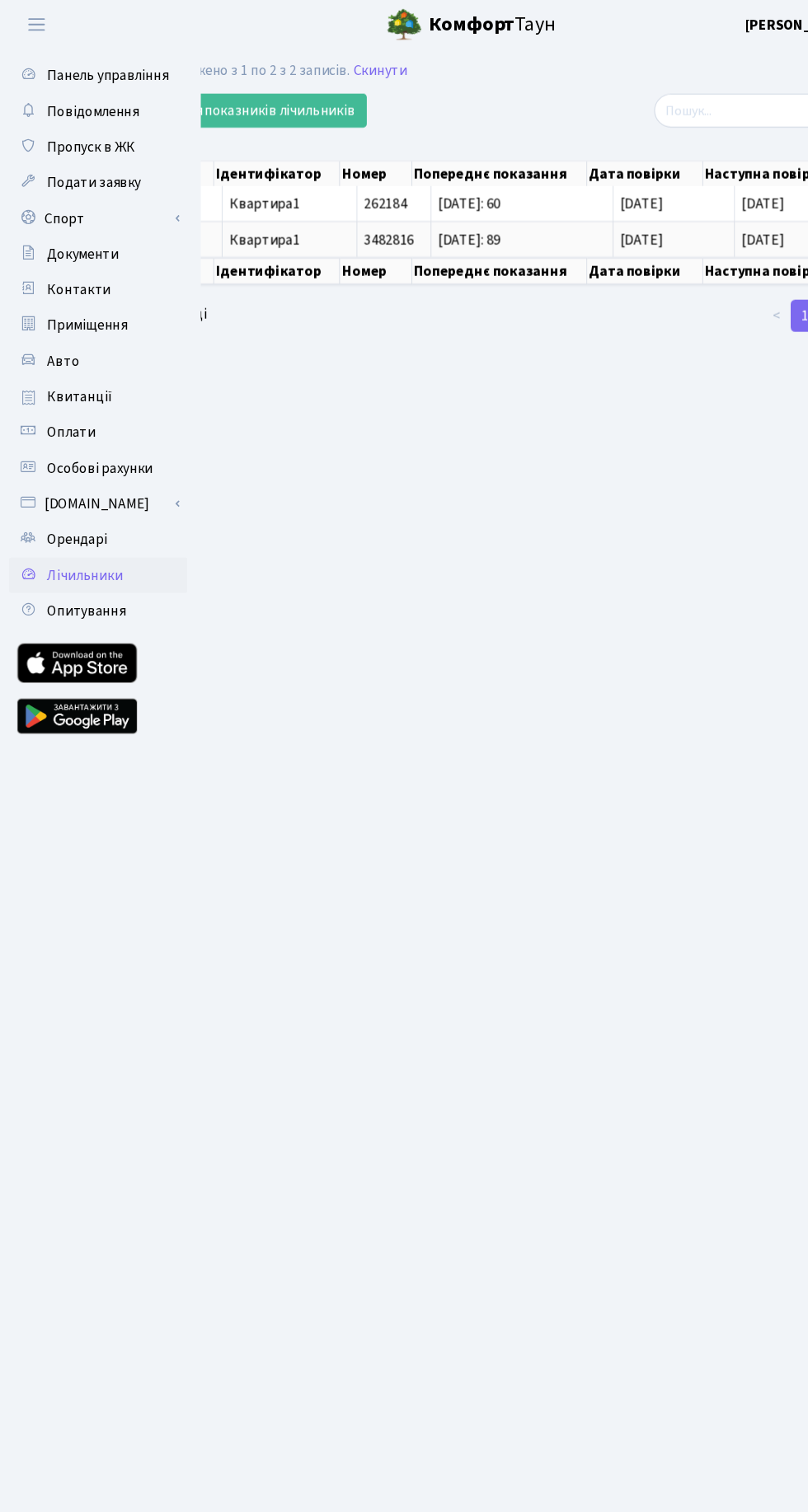
click at [74, 396] on span "Оплати" at bounding box center [66, 399] width 45 height 18
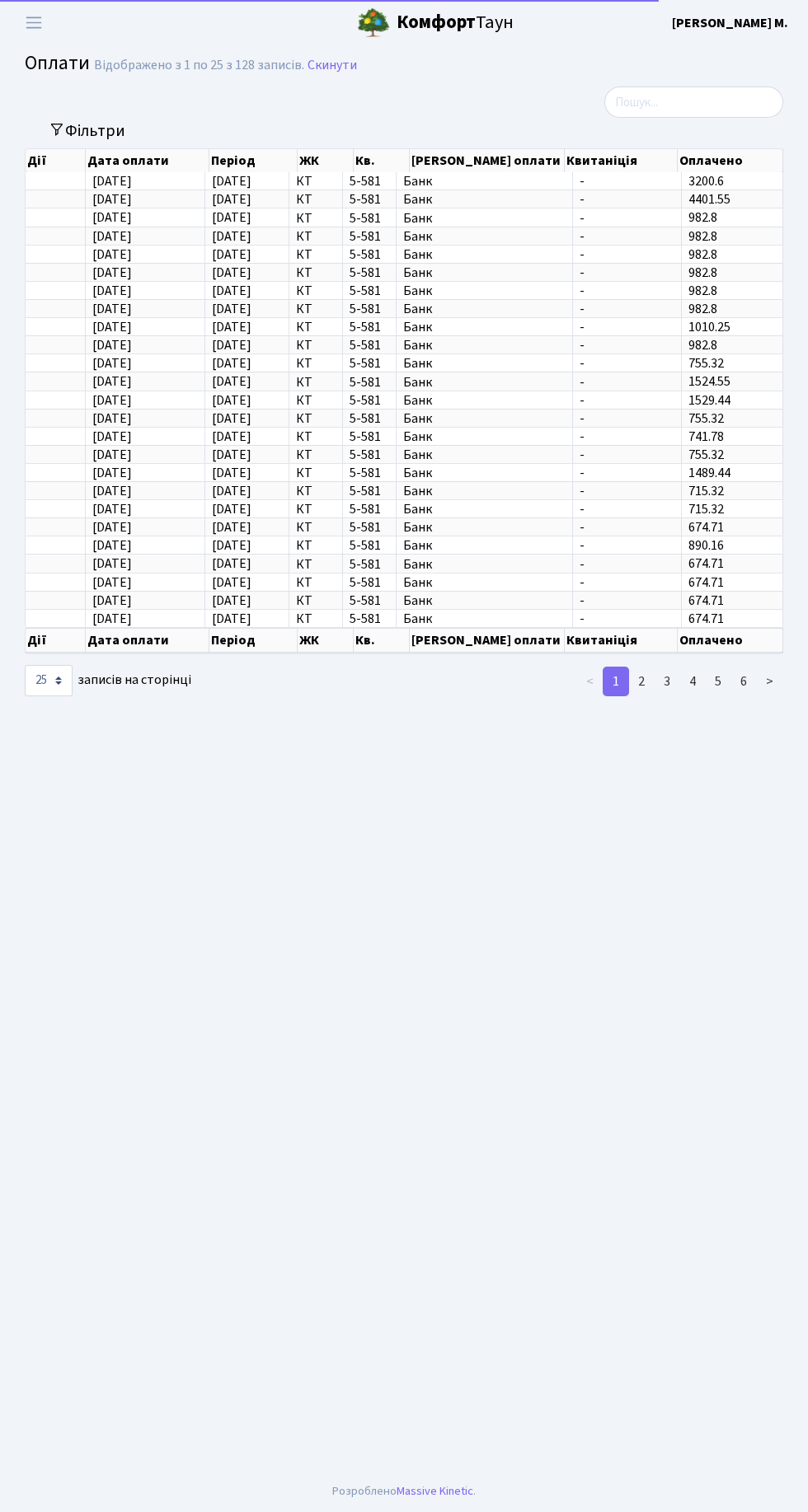
select select "25"
click at [41, 29] on span "Переключити навігацію" at bounding box center [33, 23] width 25 height 19
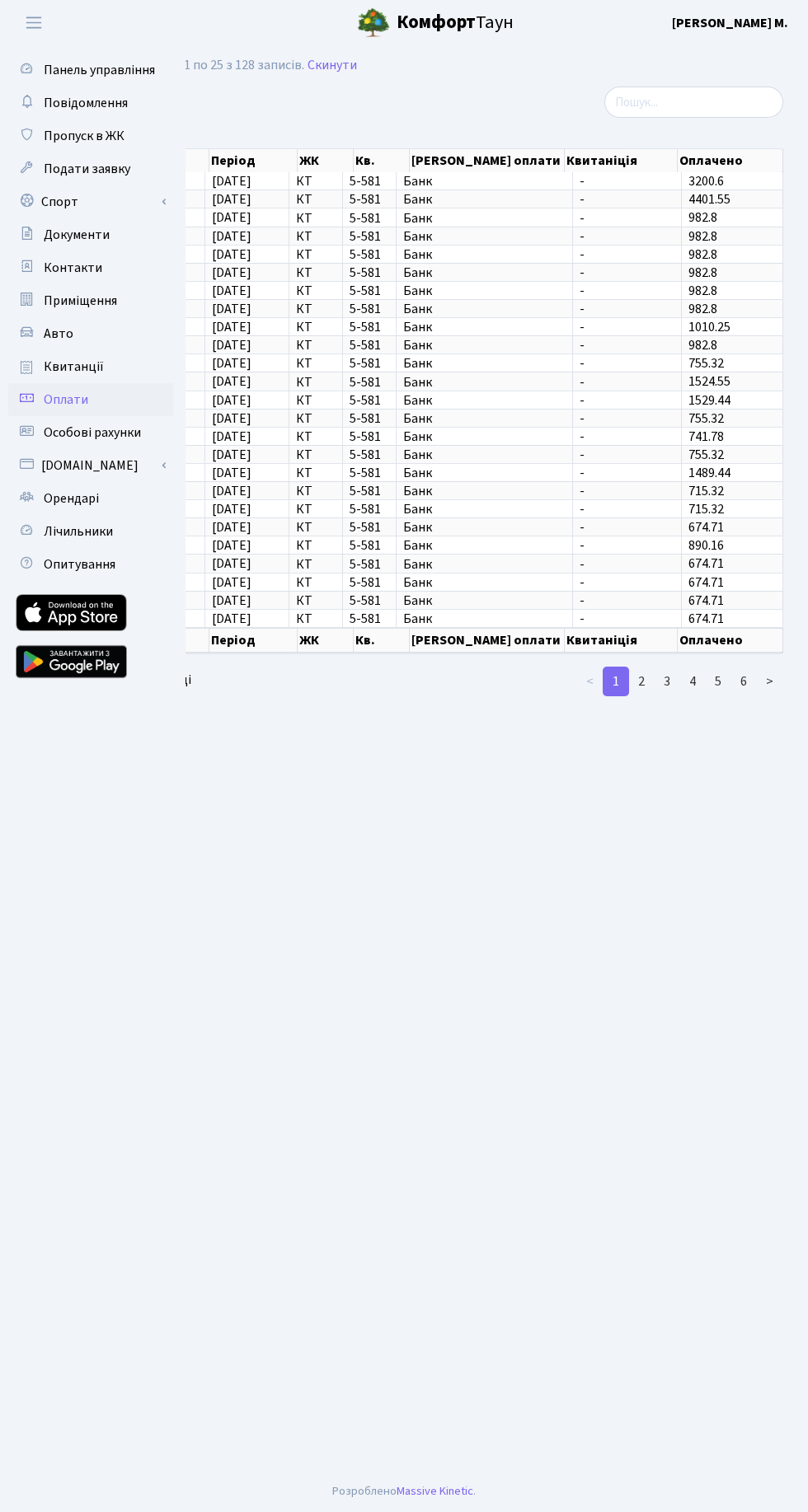
click at [69, 61] on span "Панель управління" at bounding box center [99, 70] width 111 height 18
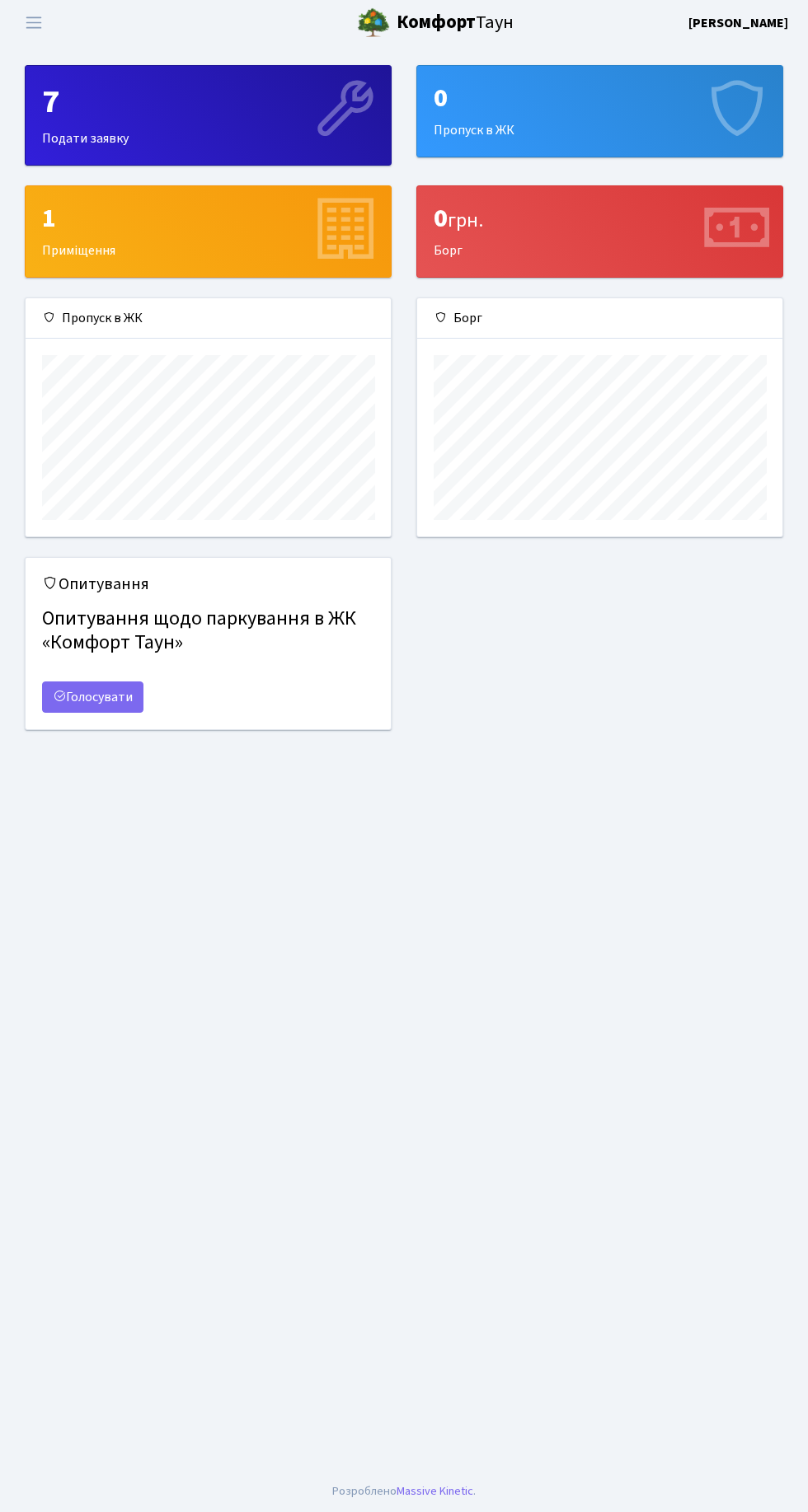
scroll to position [238, 365]
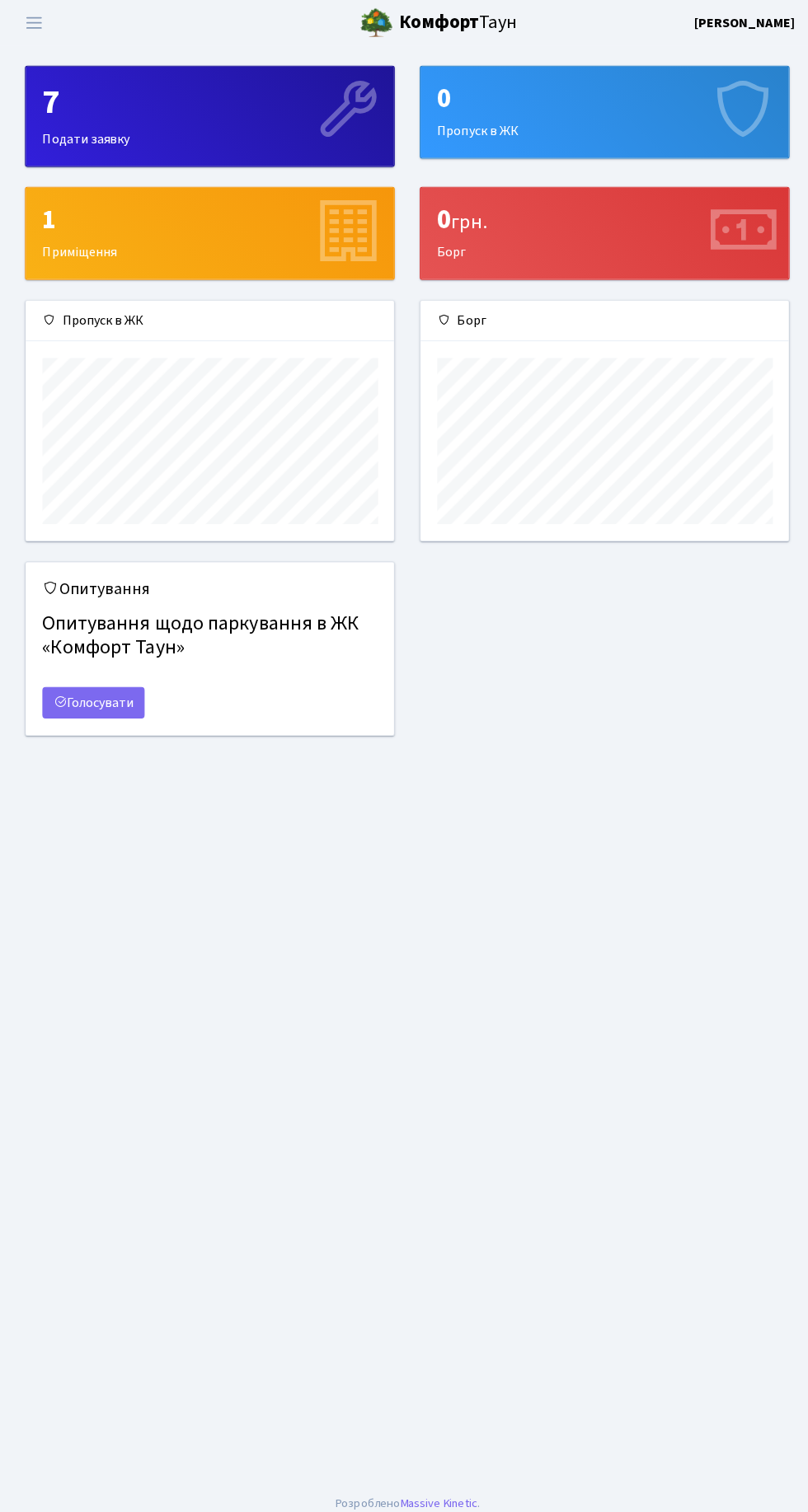
click at [547, 705] on div "Опитування Опитування щодо паркування в ЖК «Комфорт Таун» Голосувати" at bounding box center [404, 653] width 783 height 193
click at [237, 606] on h4 "Опитування щодо паркування в ЖК «Комфорт Таун»" at bounding box center [208, 631] width 332 height 61
click at [116, 694] on link "Голосувати" at bounding box center [93, 697] width 101 height 32
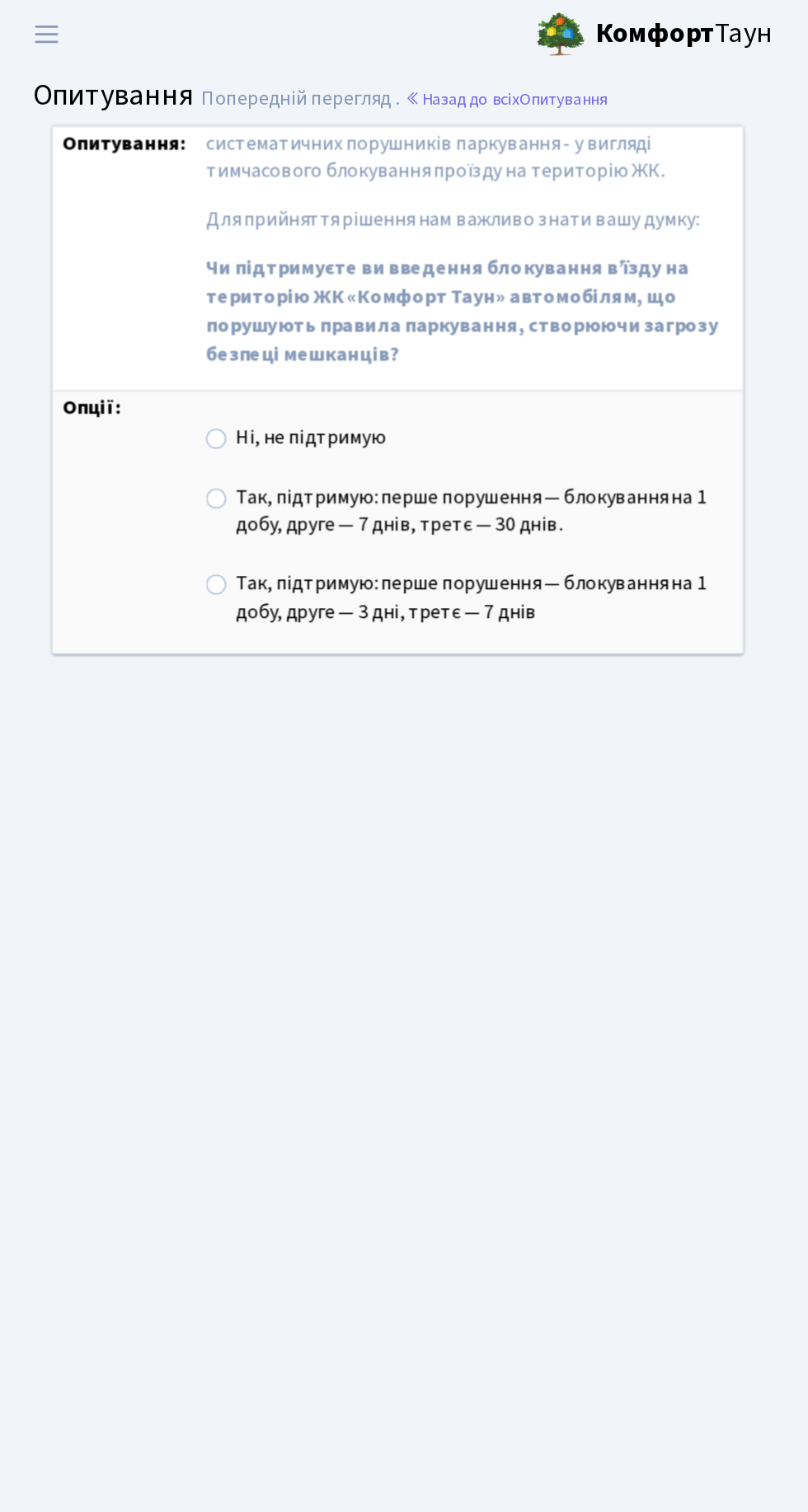
scroll to position [314, 0]
click at [159, 328] on label "Так, підтримую: перше порушення — блокування на 1 добу, друге — 7 днів, третє —…" at bounding box center [323, 339] width 328 height 38
click at [159, 328] on input "Так, підтримую: перше порушення — блокування на 1 добу, друге — 7 днів, третє —…" at bounding box center [164, 325] width 11 height 11
radio input "true"
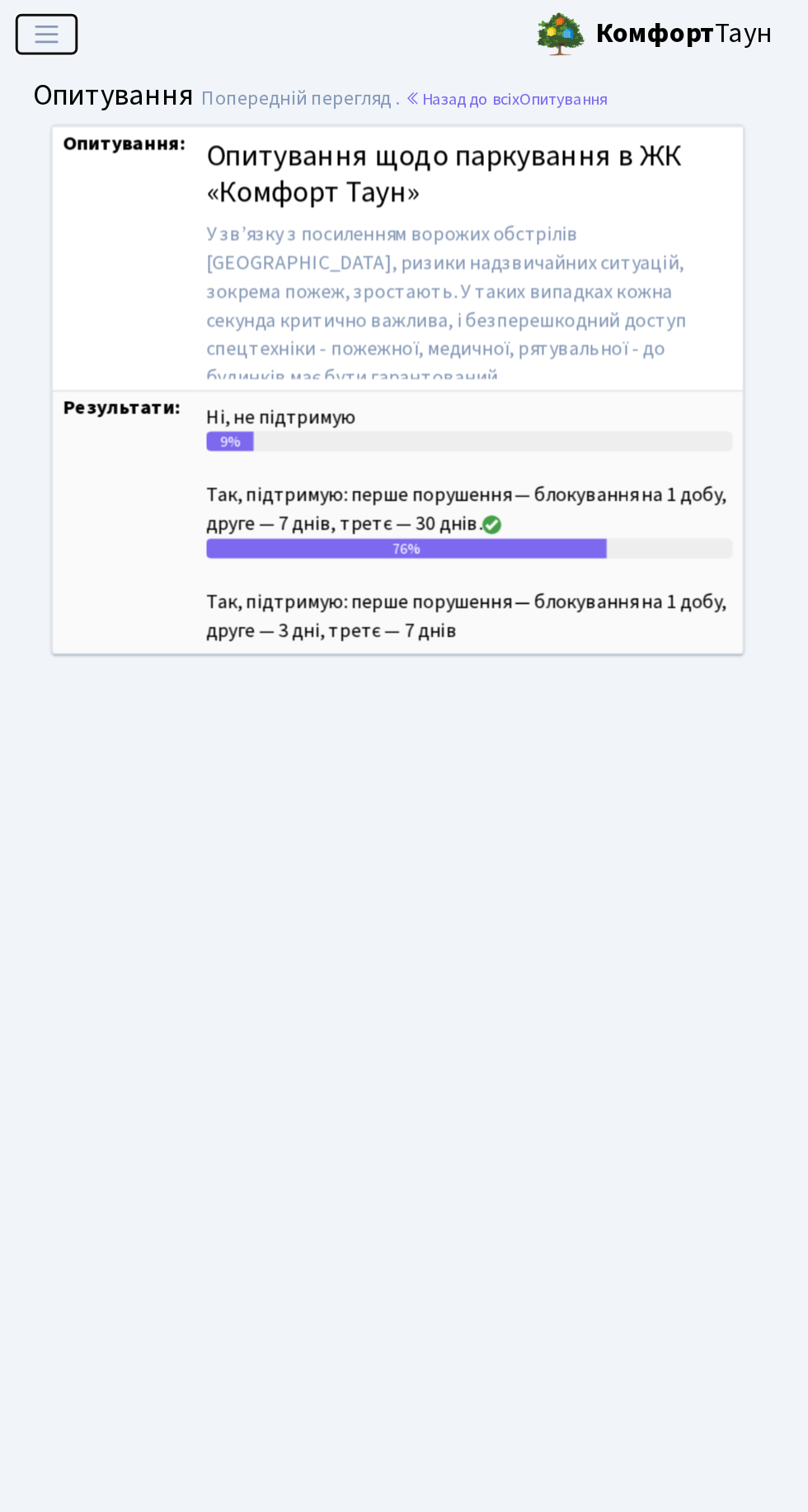
click at [20, 26] on button "Переключити навігацію" at bounding box center [33, 22] width 41 height 27
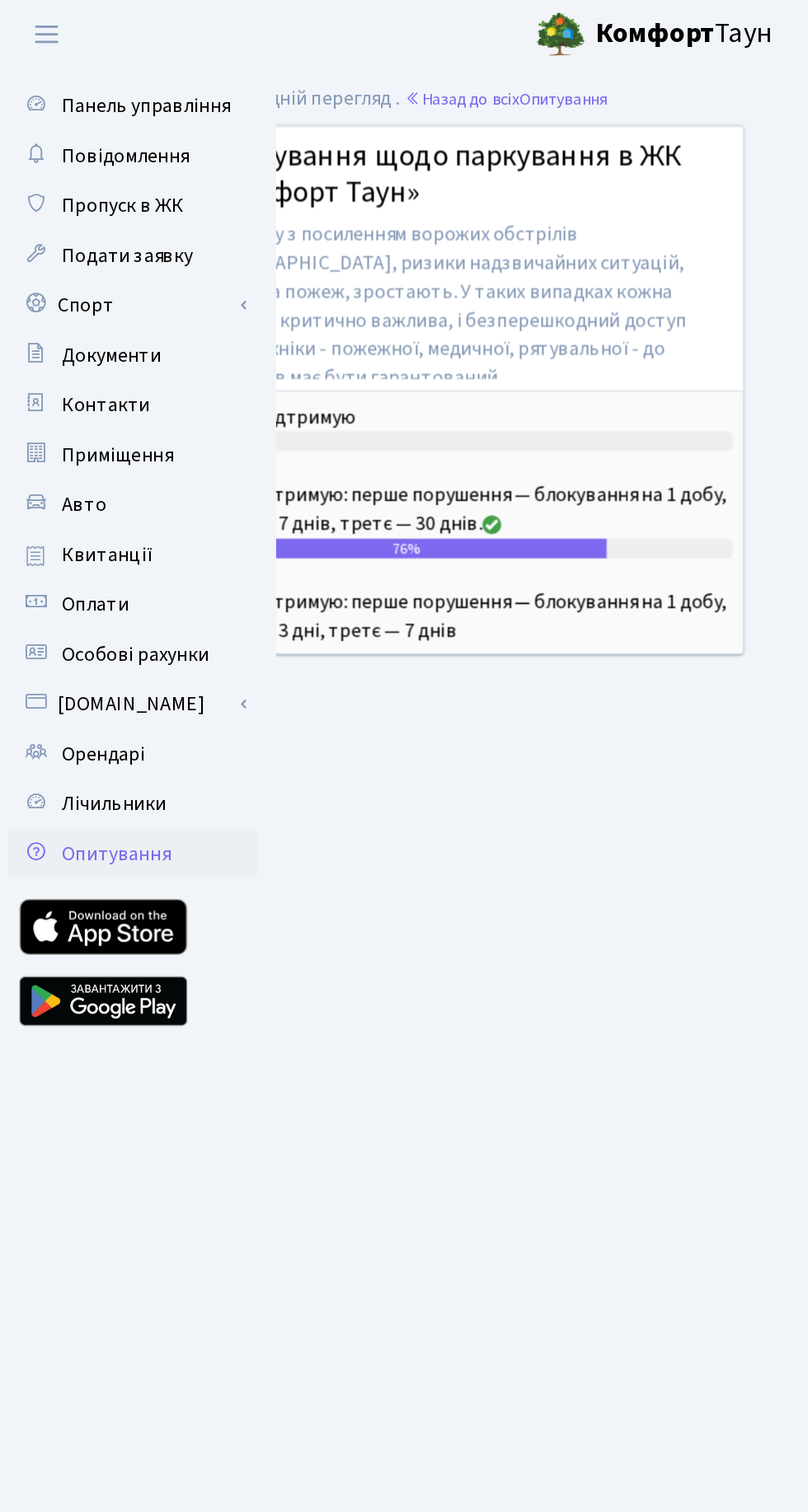
click at [336, 561] on main "Admin Опитування Попередній перегляд Опитування Попередній перегляд . Назад до …" at bounding box center [404, 757] width 808 height 1426
click at [47, 30] on button "Переключити навігацію" at bounding box center [33, 22] width 41 height 27
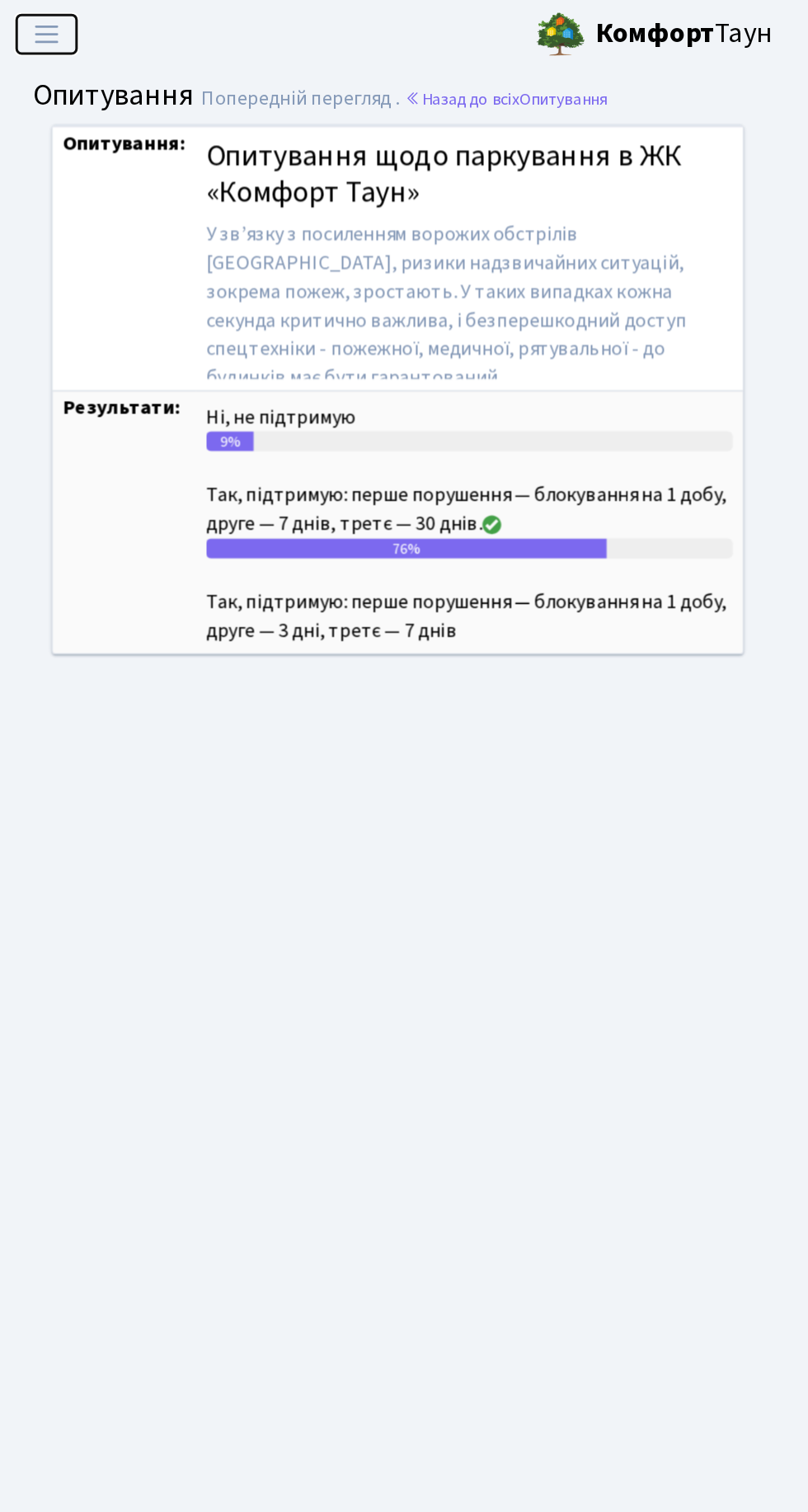
click at [41, 24] on span "Переключити навігацію" at bounding box center [33, 23] width 25 height 19
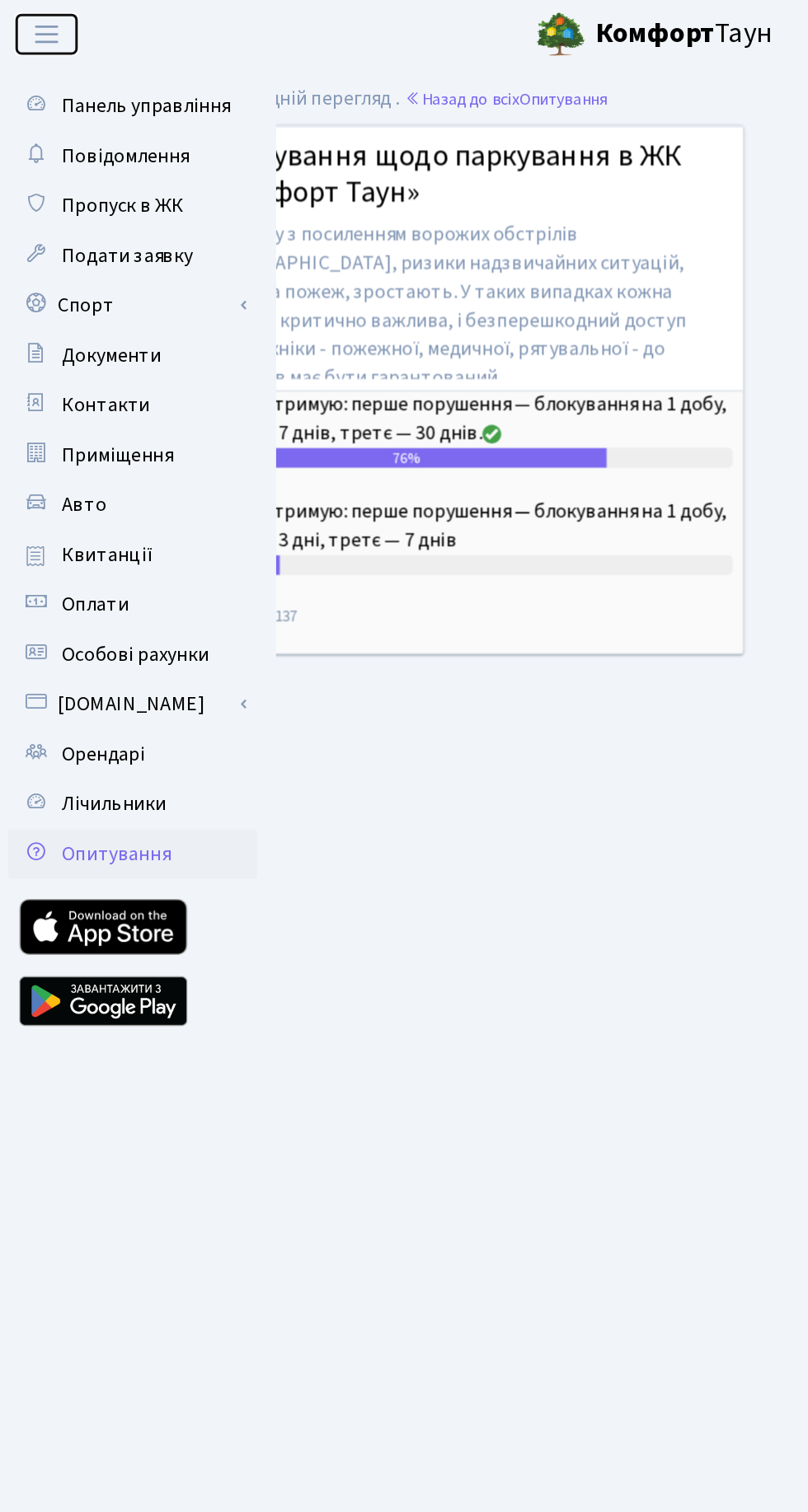
scroll to position [63, 0]
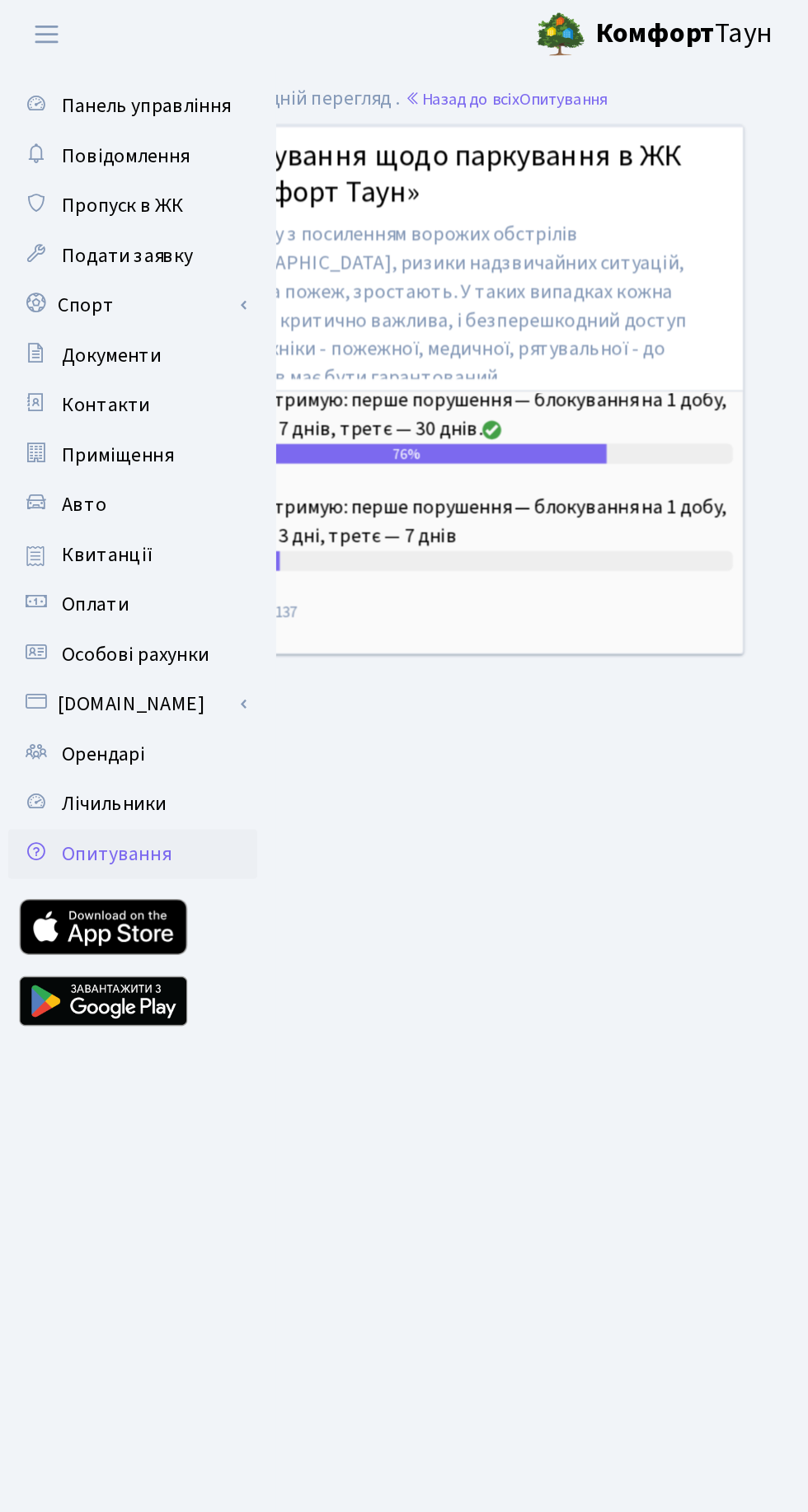
click at [318, 486] on main "Admin Опитування Попередній перегляд Опитування Попередній перегляд . Назад до …" at bounding box center [404, 757] width 808 height 1426
click at [32, 17] on span "Переключити навігацію" at bounding box center [33, 23] width 25 height 19
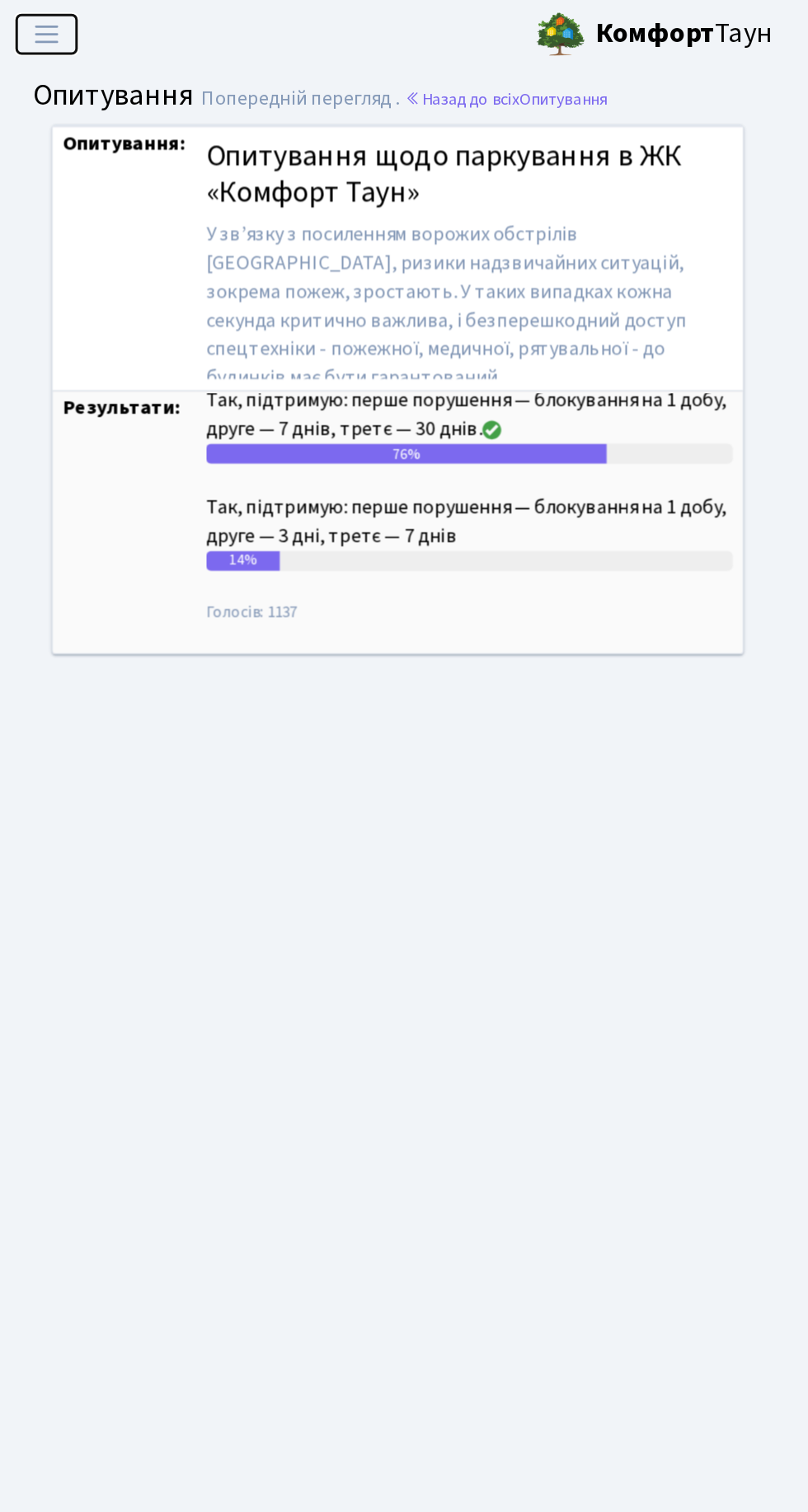
click at [38, 35] on button "Переключити навігацію" at bounding box center [33, 22] width 41 height 27
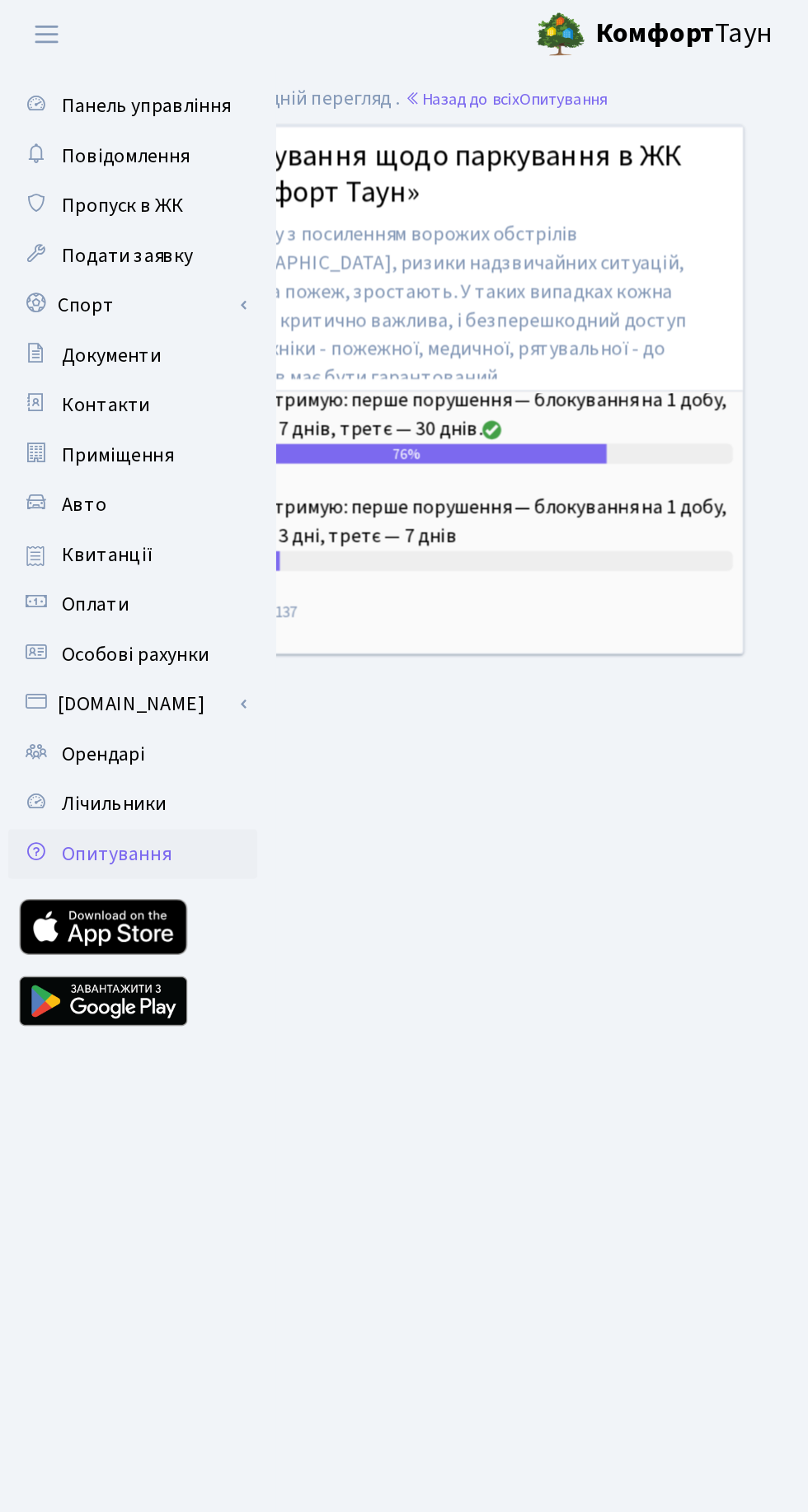
click at [126, 66] on span "Панель управління" at bounding box center [99, 70] width 111 height 18
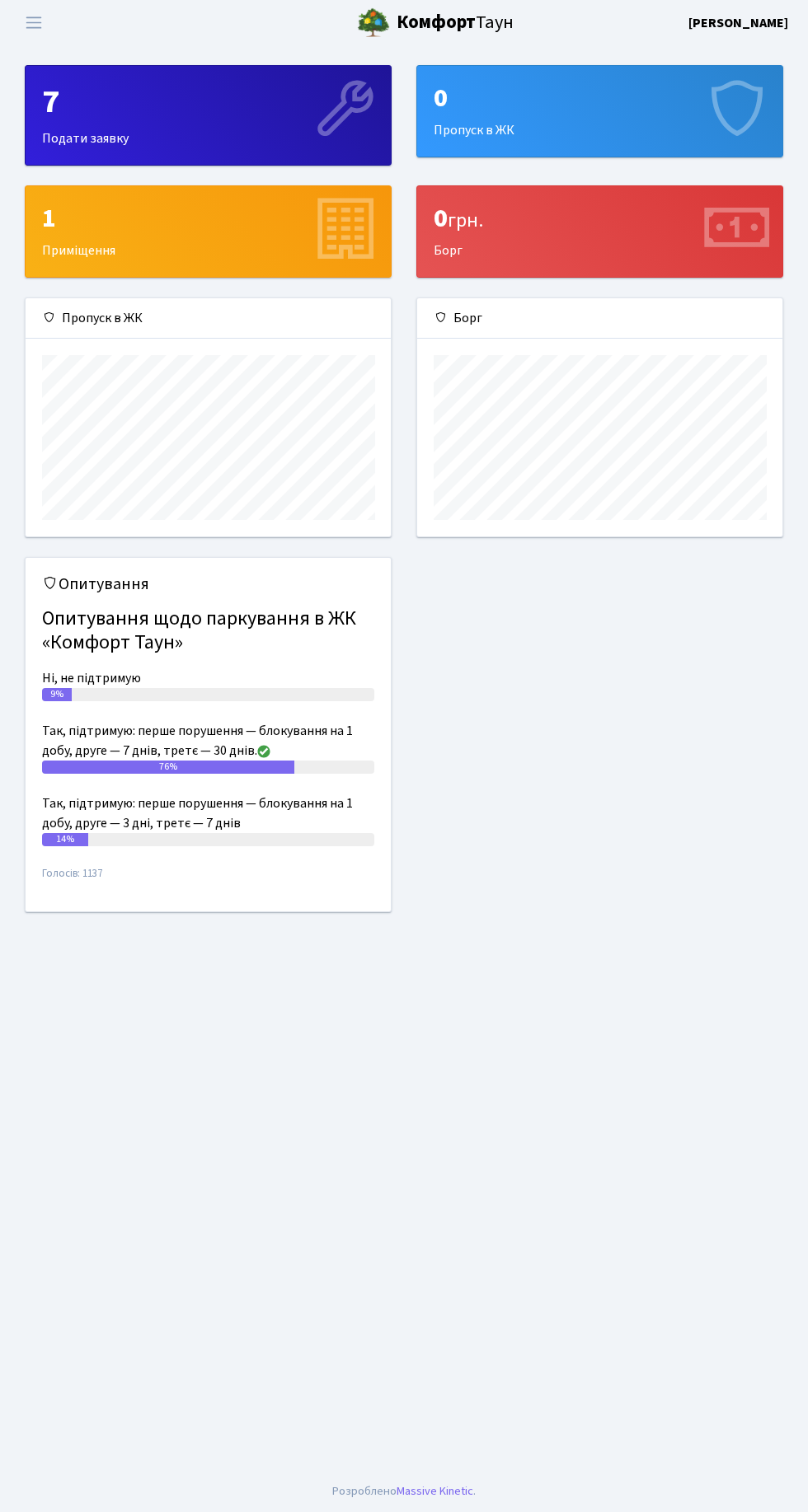
scroll to position [238, 365]
